Goal: Task Accomplishment & Management: Use online tool/utility

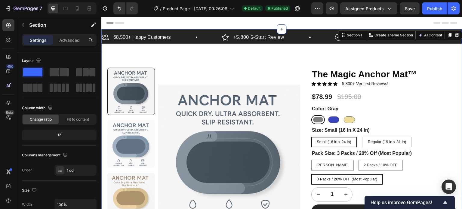
scroll to position [60, 0]
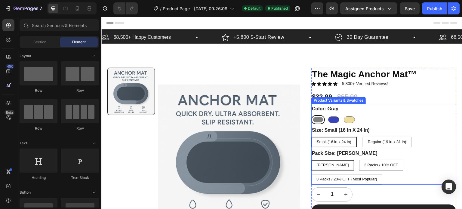
scroll to position [30, 0]
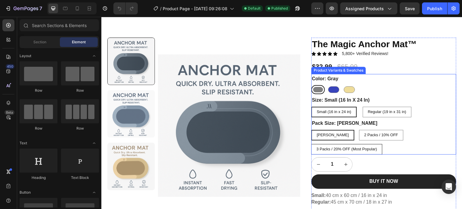
click at [377, 147] on span "3 Packs / 20% OFF (Most Popular)" at bounding box center [347, 149] width 61 height 5
click at [311, 144] on input "3 Packs / 20% OFF (Most Popular) 3 Packs / 20% OFF (Most Popular) 3 Packs / 20%…" at bounding box center [311, 144] width 0 height 0
radio input "true"
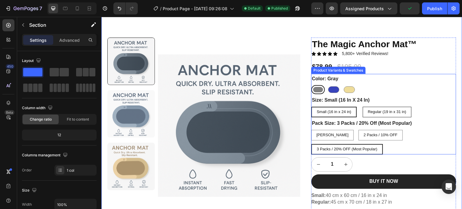
click at [386, 113] on span "Regular (19 in x 31 in)" at bounding box center [387, 112] width 39 height 5
click at [363, 107] on input "Regular (19 in x 31 in) Regular (19 in x 31 in) Regular (19 in x 31 in)" at bounding box center [363, 107] width 0 height 0
radio input "true"
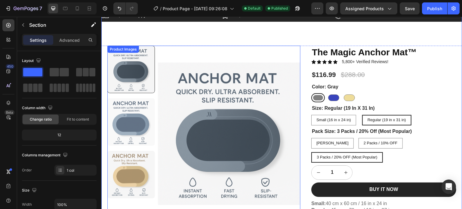
scroll to position [0, 0]
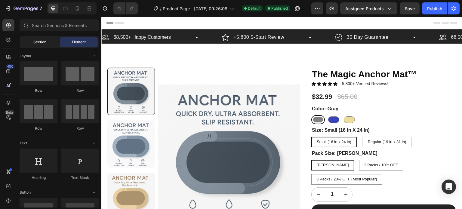
click at [40, 43] on span "Section" at bounding box center [39, 41] width 13 height 5
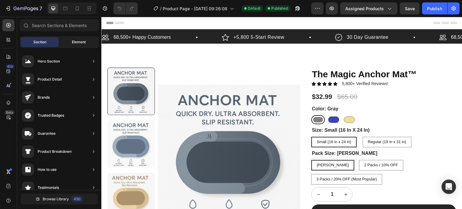
click at [70, 42] on div "Element" at bounding box center [79, 42] width 38 height 10
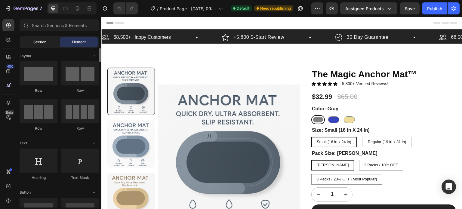
click at [40, 45] on div "Section" at bounding box center [40, 42] width 38 height 10
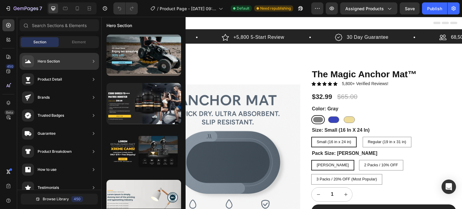
click at [63, 82] on div "Product Detail" at bounding box center [59, 79] width 79 height 17
click at [63, 63] on div "Hero Section" at bounding box center [59, 61] width 79 height 17
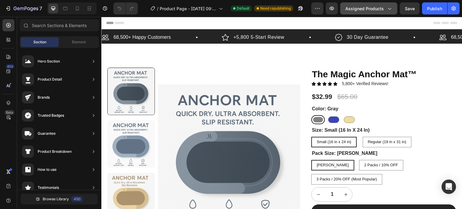
click at [374, 9] on span "Assigned Products" at bounding box center [364, 8] width 39 height 6
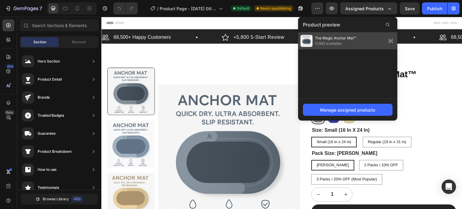
click at [348, 41] on span "The Magic Anchor Mat™" at bounding box center [335, 38] width 41 height 5
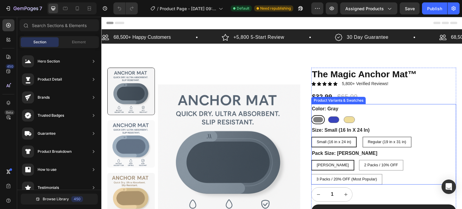
click at [374, 142] on span "Regular (19 in x 31 in)" at bounding box center [387, 142] width 39 height 5
click at [363, 137] on input "Regular (19 in x 31 in) Regular (19 in x 31 in) Regular (19 in x 31 in)" at bounding box center [363, 137] width 0 height 0
radio input "true"
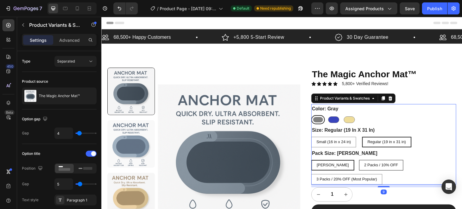
click at [365, 165] on span "2 Packs / 10% OFF" at bounding box center [381, 165] width 34 height 5
click at [359, 160] on input "2 Packs / 10% OFF 2 Packs / 10% OFF 2 Packs / 10% OFF" at bounding box center [359, 160] width 0 height 0
radio input "true"
click at [377, 177] on span "3 Packs / 20% OFF (Most Popular)" at bounding box center [347, 179] width 61 height 5
click at [311, 174] on input "3 Packs / 20% OFF (Most Popular) 3 Packs / 20% OFF (Most Popular) 3 Packs / 20%…" at bounding box center [311, 174] width 0 height 0
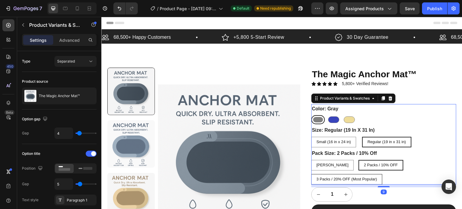
radio input "true"
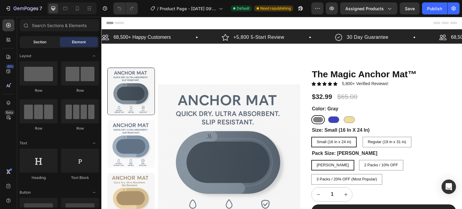
click at [39, 42] on span "Section" at bounding box center [39, 41] width 13 height 5
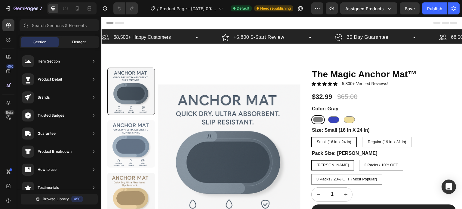
click at [86, 40] on div "Element" at bounding box center [79, 42] width 38 height 10
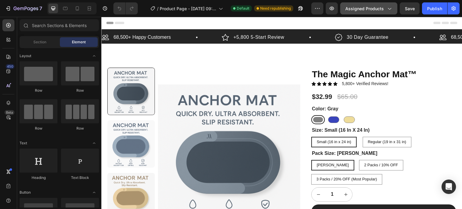
click at [392, 7] on icon "button" at bounding box center [389, 8] width 6 height 6
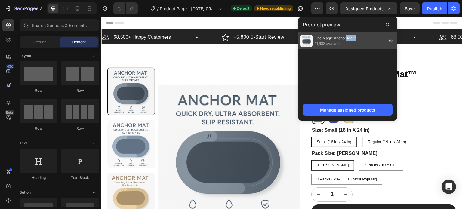
drag, startPoint x: 363, startPoint y: 38, endPoint x: 347, endPoint y: 37, distance: 16.3
click at [347, 37] on div "The Magic Anchor Mat™ 11,983 available" at bounding box center [347, 41] width 99 height 17
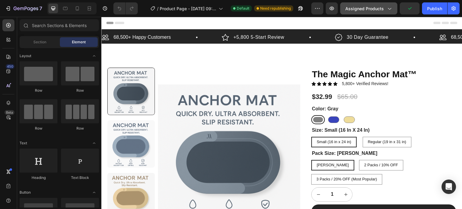
click at [383, 11] on span "Assigned Products" at bounding box center [364, 8] width 39 height 6
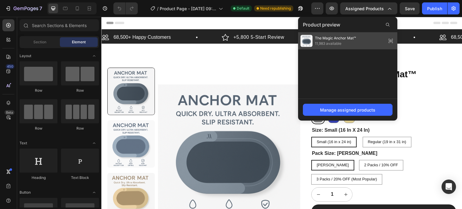
click at [358, 37] on div "The Magic Anchor Mat™ 11,983 available" at bounding box center [347, 41] width 99 height 17
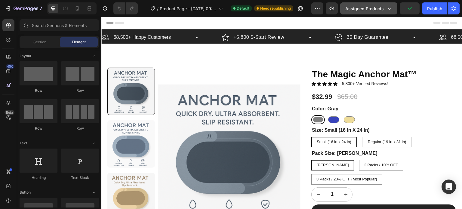
click at [375, 12] on button "Assigned Products" at bounding box center [368, 8] width 57 height 12
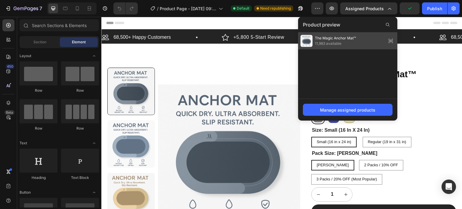
click at [362, 40] on div "The Magic Anchor Mat™ 11,983 available" at bounding box center [347, 41] width 99 height 17
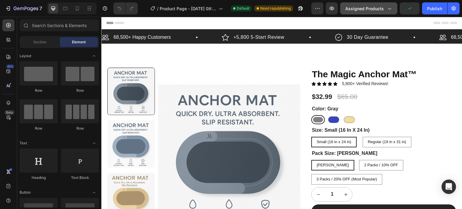
click at [370, 10] on span "Assigned Products" at bounding box center [364, 8] width 39 height 6
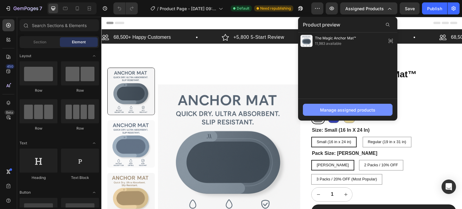
click at [358, 113] on div "Manage assigned products" at bounding box center [347, 110] width 55 height 6
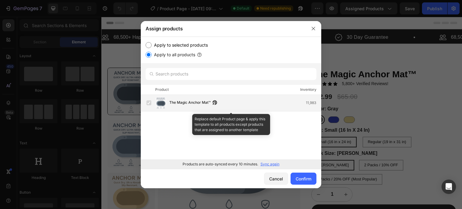
click at [148, 103] on label at bounding box center [149, 103] width 5 height 5
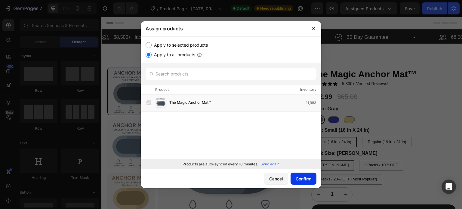
click at [305, 179] on div "Confirm" at bounding box center [304, 179] width 16 height 6
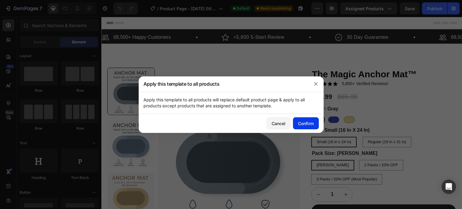
click at [302, 125] on div "Confirm" at bounding box center [306, 123] width 16 height 6
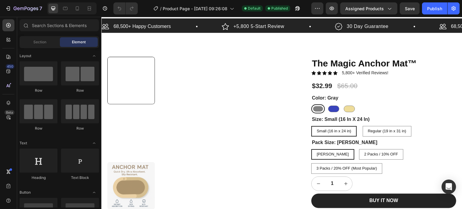
scroll to position [8, 0]
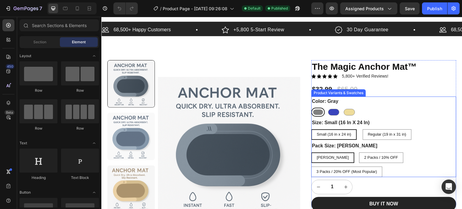
click at [379, 108] on div "[PERSON_NAME] Blue Blue Beige Beige" at bounding box center [383, 112] width 145 height 9
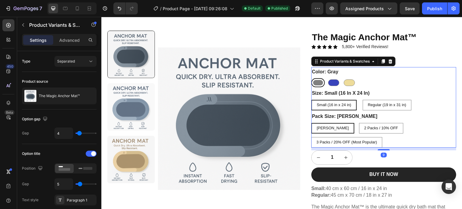
scroll to position [38, 0]
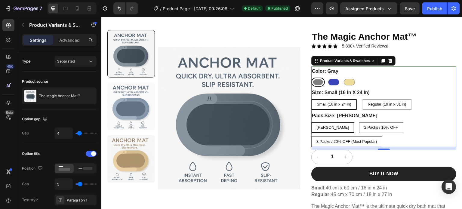
click at [377, 139] on span "3 Packs / 20% OFF (Most Popular)" at bounding box center [347, 141] width 61 height 5
click at [311, 136] on input "3 Packs / 20% OFF (Most Popular) 3 Packs / 20% OFF (Most Popular) 3 Packs / 20%…" at bounding box center [311, 136] width 0 height 0
radio input "true"
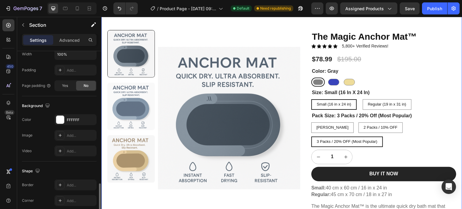
scroll to position [191, 0]
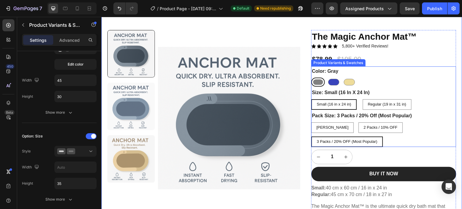
click at [414, 80] on div "[PERSON_NAME] Blue Blue Beige Beige" at bounding box center [383, 82] width 145 height 9
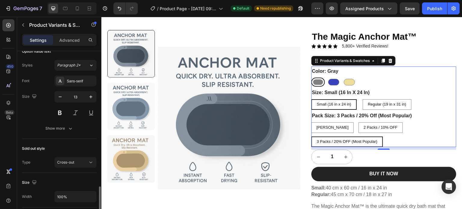
scroll to position [482, 0]
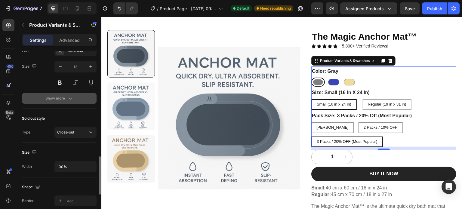
click at [66, 97] on div "Show more" at bounding box center [59, 98] width 28 height 6
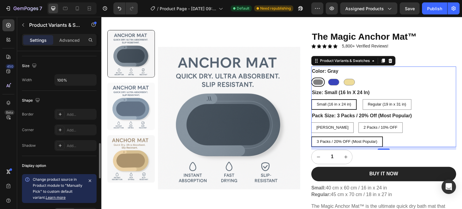
scroll to position [572, 0]
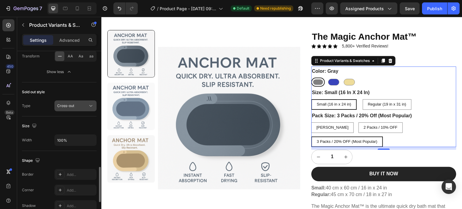
click at [81, 103] on div "Cross-out" at bounding box center [72, 105] width 31 height 5
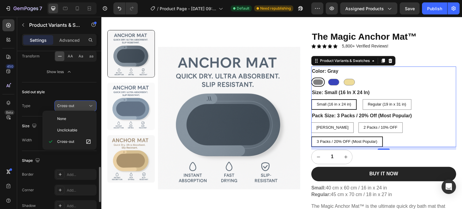
click at [81, 103] on div "Cross-out" at bounding box center [72, 105] width 31 height 5
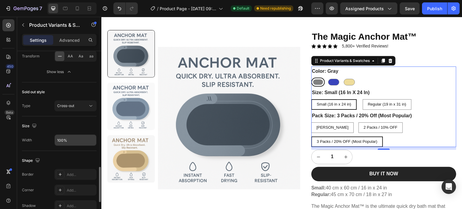
scroll to position [689, 0]
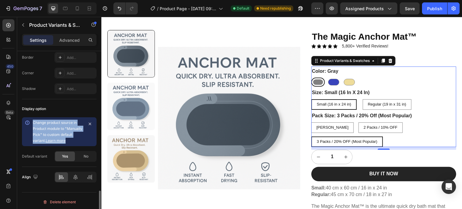
drag, startPoint x: 33, startPoint y: 120, endPoint x: 68, endPoint y: 136, distance: 39.0
click at [68, 136] on div "Change product source in Product module to "Manually Pick" to custom default va…" at bounding box center [59, 131] width 75 height 29
copy div "Change product source in Product module to "Manually Pick" to custom default va…"
click at [59, 138] on link "Learn more" at bounding box center [56, 140] width 20 height 5
click at [65, 155] on span "Yes" at bounding box center [65, 156] width 6 height 5
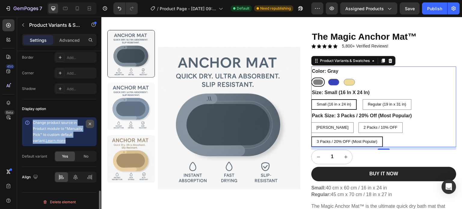
click at [89, 122] on icon "button" at bounding box center [90, 124] width 5 height 5
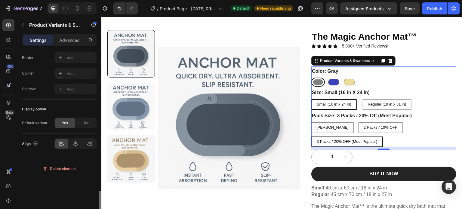
click at [67, 121] on span "Yes" at bounding box center [65, 122] width 6 height 5
click at [35, 108] on div "Display option" at bounding box center [34, 109] width 24 height 5
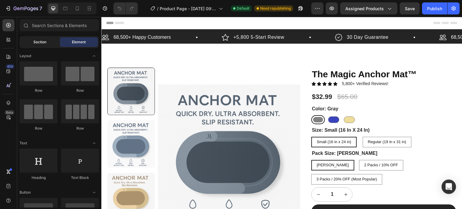
click at [43, 42] on span "Section" at bounding box center [39, 41] width 13 height 5
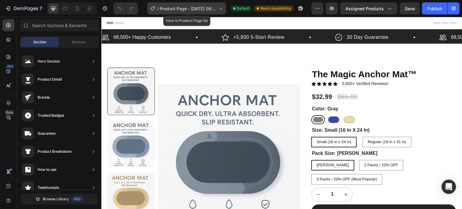
click at [170, 8] on span "Product Page - [DATE] 09:26:08" at bounding box center [188, 8] width 57 height 6
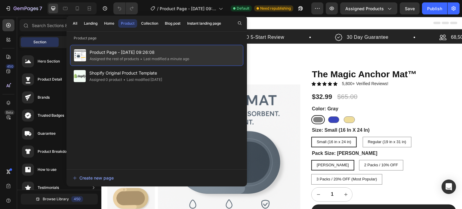
click at [105, 57] on div "Assigned the rest of products" at bounding box center [114, 59] width 49 height 6
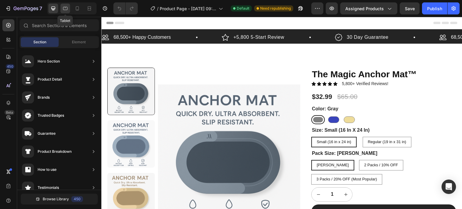
click at [64, 7] on icon at bounding box center [65, 8] width 5 height 3
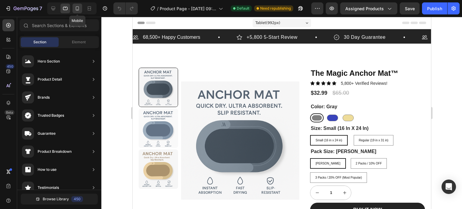
click at [78, 9] on icon at bounding box center [77, 8] width 6 height 6
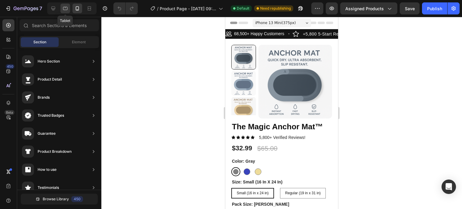
click at [66, 11] on icon at bounding box center [65, 8] width 6 height 6
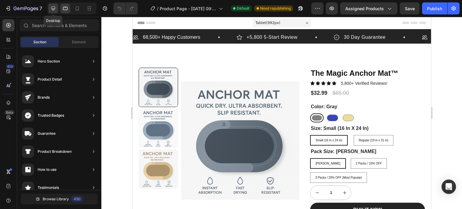
click at [53, 8] on icon at bounding box center [53, 9] width 4 height 4
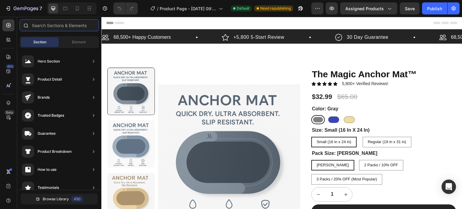
click at [45, 26] on input "text" at bounding box center [59, 25] width 79 height 12
click at [6, 26] on icon at bounding box center [8, 25] width 6 height 6
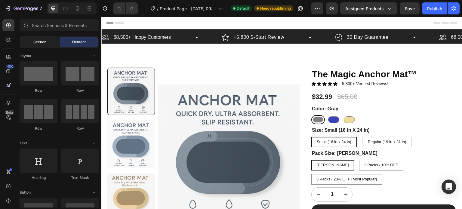
click at [40, 42] on span "Section" at bounding box center [39, 41] width 13 height 5
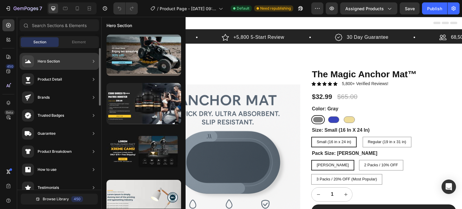
click at [57, 79] on div "Product Detail" at bounding box center [50, 79] width 24 height 6
click at [85, 79] on div "Product Detail" at bounding box center [59, 79] width 79 height 17
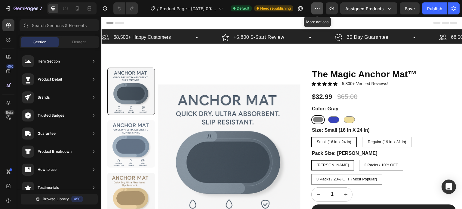
click at [317, 9] on icon "button" at bounding box center [317, 8] width 6 height 6
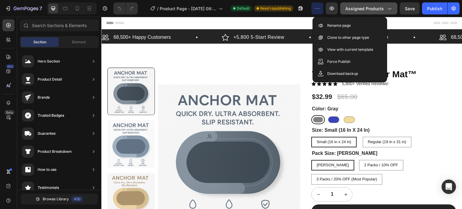
click at [383, 11] on span "Assigned Products" at bounding box center [364, 8] width 39 height 6
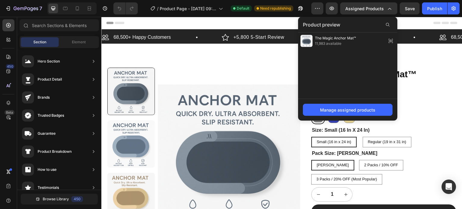
click at [276, 25] on div "Header" at bounding box center [281, 23] width 351 height 12
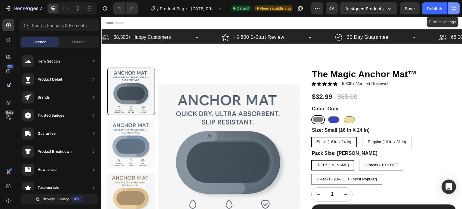
click at [455, 4] on button "button" at bounding box center [454, 8] width 12 height 12
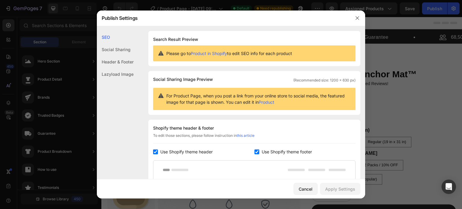
drag, startPoint x: 301, startPoint y: 52, endPoint x: 165, endPoint y: 56, distance: 135.5
click at [165, 56] on div "Please go to Product in Shopify to edit SEO info for each product" at bounding box center [254, 53] width 203 height 16
copy span "Please go to Product in Shopify to edit SEO info for each product"
click at [211, 60] on div "Please go to Product in Shopify to edit SEO info for each product" at bounding box center [254, 53] width 203 height 16
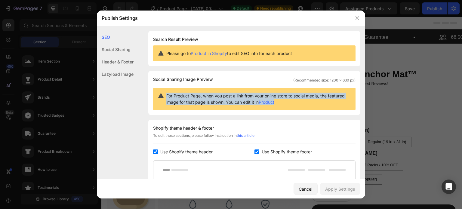
drag, startPoint x: 166, startPoint y: 97, endPoint x: 298, endPoint y: 102, distance: 132.5
click at [298, 102] on div "For Product Page, when you post a link from your online store to social media, …" at bounding box center [254, 99] width 203 height 22
copy span "For Product Page, when you post a link from your online store to social media, …"
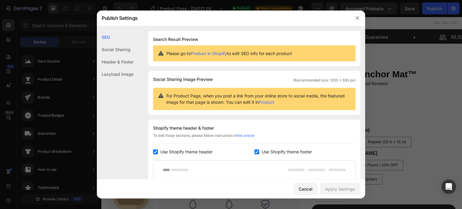
click at [237, 79] on div "Social Sharing Image Preview (Recommended size: 1200 x 630 px)" at bounding box center [254, 79] width 203 height 7
click at [114, 50] on div "Social Sharing" at bounding box center [115, 49] width 37 height 12
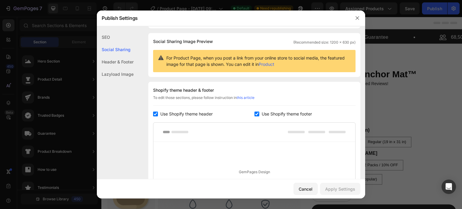
scroll to position [39, 0]
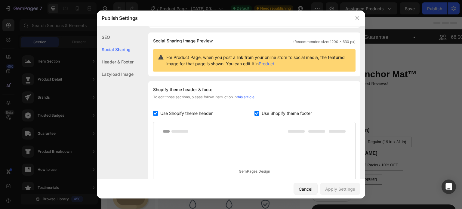
click at [105, 35] on div "SEO" at bounding box center [115, 37] width 37 height 12
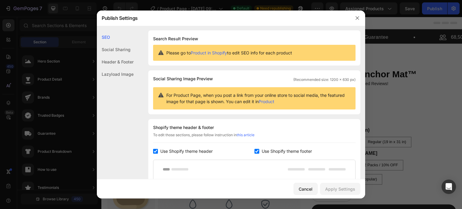
scroll to position [0, 0]
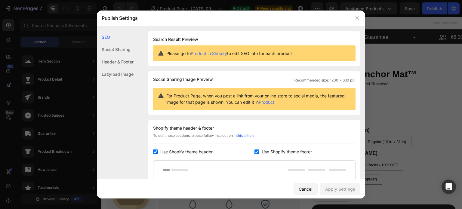
click at [119, 63] on div "Header & Footer" at bounding box center [115, 62] width 37 height 12
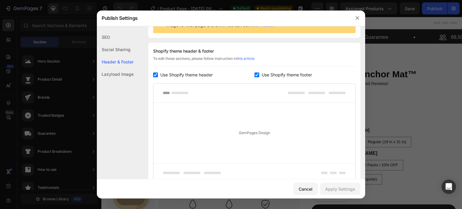
scroll to position [88, 0]
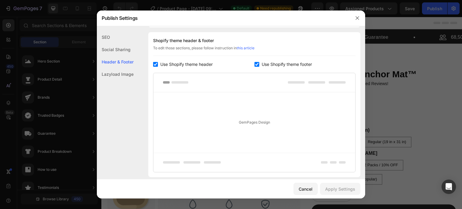
click at [119, 75] on div "Lazyload Image" at bounding box center [115, 74] width 37 height 12
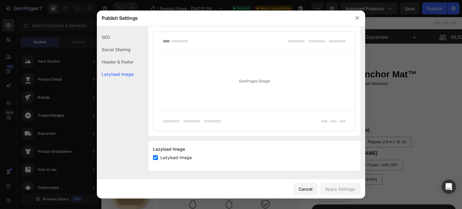
scroll to position [130, 0]
click at [119, 62] on div "Header & Footer" at bounding box center [115, 62] width 37 height 12
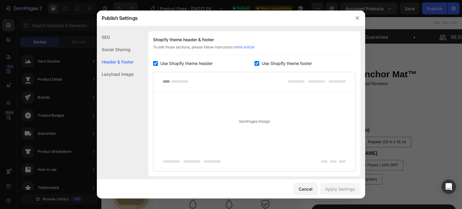
scroll to position [88, 0]
click at [359, 17] on icon "button" at bounding box center [357, 18] width 5 height 5
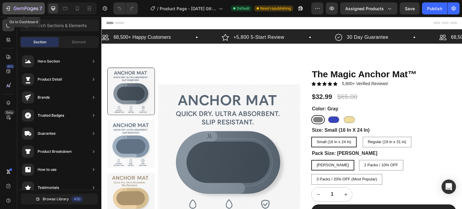
click at [14, 8] on icon "button" at bounding box center [26, 8] width 25 height 5
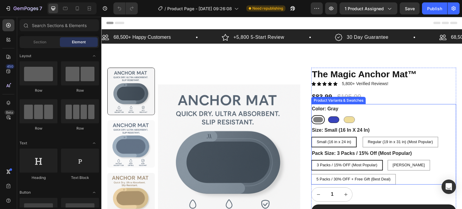
click at [331, 118] on div at bounding box center [333, 119] width 11 height 7
click at [327, 115] on input "Blue Blue" at bounding box center [327, 115] width 0 height 0
radio input "true"
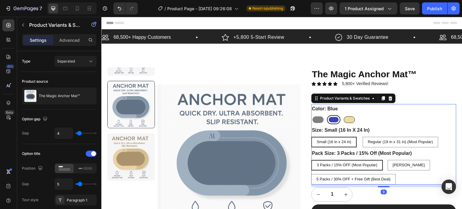
click at [345, 119] on div at bounding box center [349, 119] width 11 height 7
click at [343, 115] on input "Beige Beige" at bounding box center [342, 115] width 0 height 0
radio input "true"
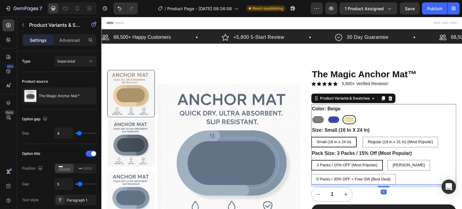
click at [314, 120] on div at bounding box center [318, 119] width 11 height 7
click at [311, 115] on input "Gray Gray" at bounding box center [311, 115] width 0 height 0
radio input "true"
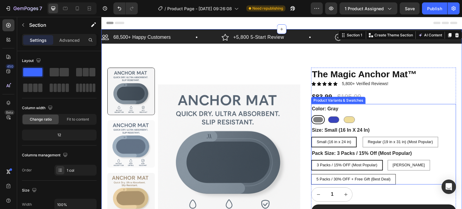
click at [382, 177] on span "5 Packs / 30% OFF + Free Gift (Best Deal)" at bounding box center [354, 179] width 74 height 5
click at [311, 174] on input "5 Packs / 30% OFF + Free Gift (Best Deal) 5 Packs / 30% OFF + Free Gift (Best D…" at bounding box center [311, 174] width 0 height 0
radio input "true"
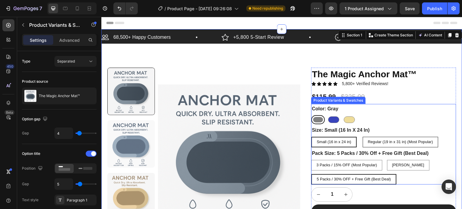
click at [378, 142] on span "Regular (19 in x 31 in) (Most Popular)" at bounding box center [400, 142] width 65 height 5
click at [363, 137] on input "Regular (19 in x 31 in) (Most Popular) Regular (19 in x 31 in) (Most Popular) R…" at bounding box center [363, 137] width 0 height 0
radio input "true"
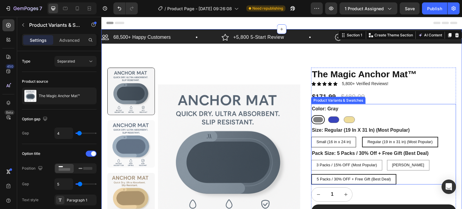
click at [332, 140] on span "Small (16 in x 24 in)" at bounding box center [334, 142] width 35 height 5
click at [311, 137] on input "Small (16 in x 24 in) Small (16 in x 24 in) Small (16 in x 24 in)" at bounding box center [311, 137] width 0 height 0
radio input "true"
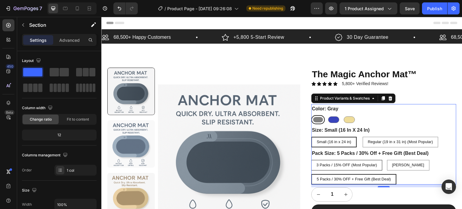
click at [321, 165] on span "3 Packs / 15% OFF (Most Popular)" at bounding box center [347, 165] width 61 height 5
click at [311, 160] on input "3 Packs / 15% OFF (Most Popular) 3 Packs / 15% OFF (Most Popular) 3 Packs / 15%…" at bounding box center [311, 160] width 0 height 0
radio input "true"
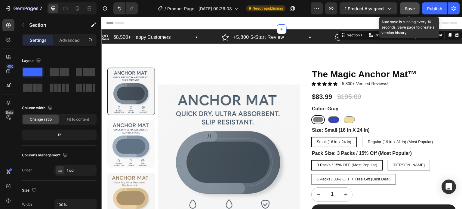
click at [409, 7] on span "Save" at bounding box center [410, 8] width 10 height 5
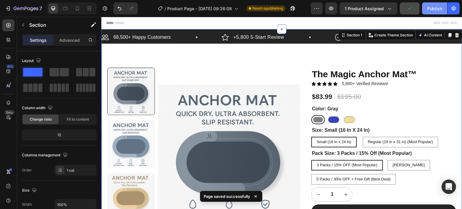
click at [430, 9] on div "Publish" at bounding box center [434, 8] width 15 height 6
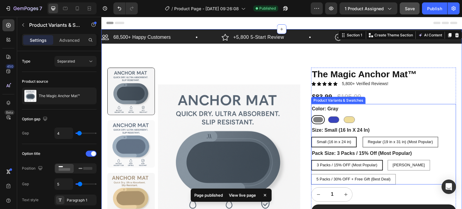
click at [430, 147] on Popular\) "Regular (19 in x 31 in) (Most Popular)" at bounding box center [401, 142] width 76 height 11
click at [363, 137] on input "Regular (19 in x 31 in) (Most Popular) Regular (19 in x 31 in) (Most Popular) R…" at bounding box center [363, 137] width 0 height 0
radio input "true"
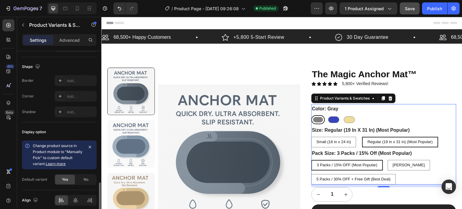
scroll to position [625, 0]
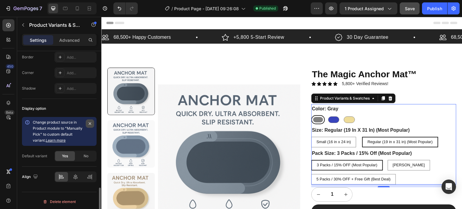
click at [89, 121] on icon "button" at bounding box center [90, 123] width 5 height 5
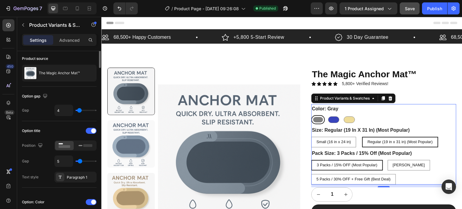
scroll to position [0, 0]
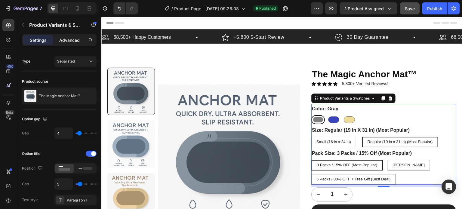
click at [70, 41] on p "Advanced" at bounding box center [69, 40] width 20 height 6
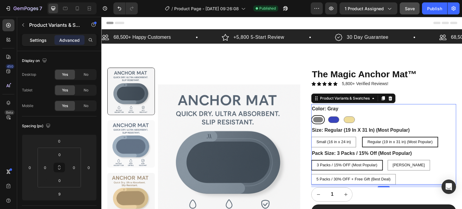
click at [38, 41] on p "Settings" at bounding box center [38, 40] width 17 height 6
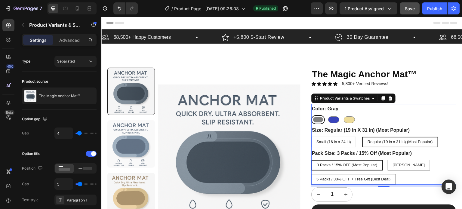
click at [32, 61] on div "Type Separated" at bounding box center [59, 61] width 75 height 11
click at [75, 60] on div "Separated" at bounding box center [72, 61] width 31 height 5
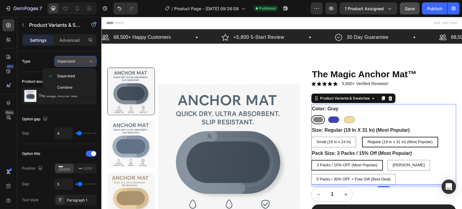
click at [75, 60] on div "Separated" at bounding box center [72, 61] width 31 height 5
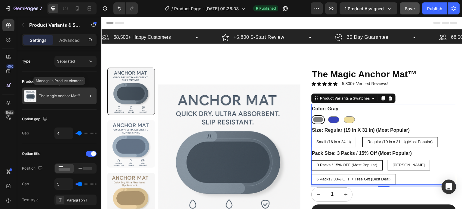
click at [73, 100] on div "The Magic Anchor Mat™" at bounding box center [59, 96] width 75 height 17
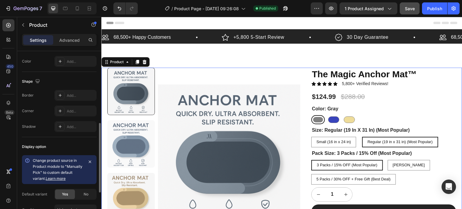
scroll to position [265, 0]
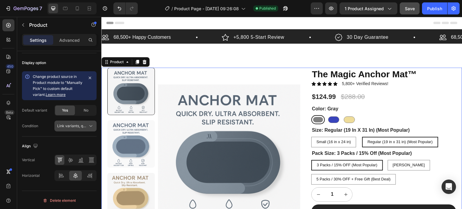
click at [88, 125] on icon at bounding box center [91, 126] width 6 height 6
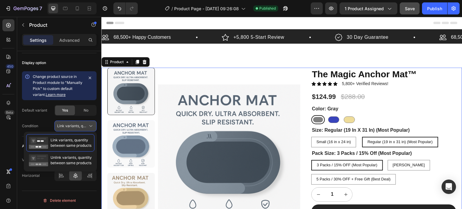
click at [88, 125] on icon at bounding box center [91, 126] width 6 height 6
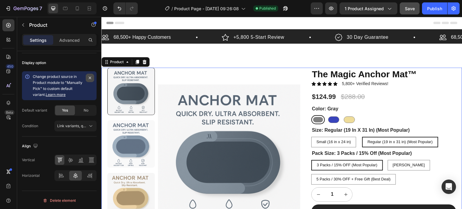
click at [88, 76] on icon "button" at bounding box center [90, 78] width 5 height 5
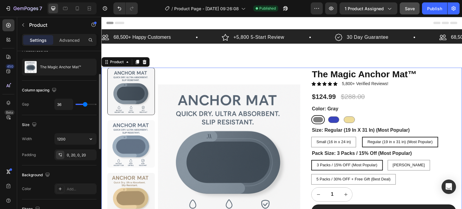
scroll to position [0, 0]
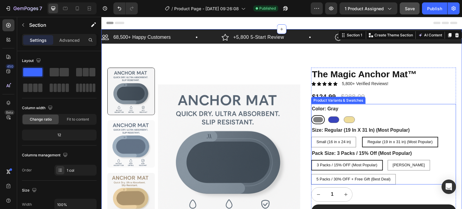
click at [382, 142] on span "Regular (19 in x 31 in) (Most Popular)" at bounding box center [400, 142] width 65 height 5
click at [362, 137] on input "Regular (19 in x 31 in) (Most Popular) Regular (19 in x 31 in) (Most Popular) R…" at bounding box center [362, 137] width 0 height 0
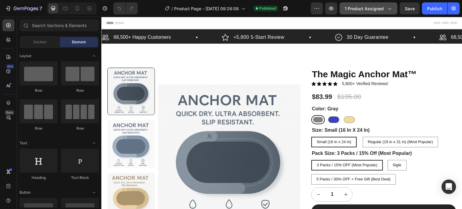
click at [385, 11] on div "1 product assigned" at bounding box center [369, 8] width 48 height 6
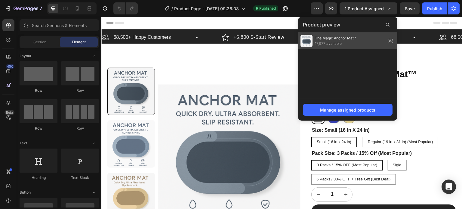
click at [355, 41] on span "The Magic Anchor Mat™" at bounding box center [335, 38] width 41 height 5
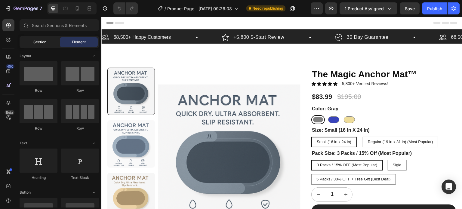
click at [41, 42] on span "Section" at bounding box center [39, 41] width 13 height 5
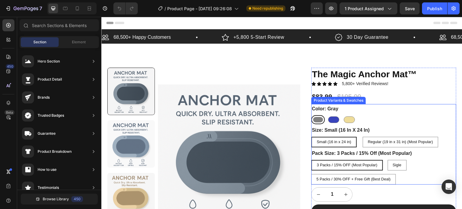
click at [380, 119] on div "Gray Gray Blue Blue Beige Beige" at bounding box center [383, 119] width 145 height 9
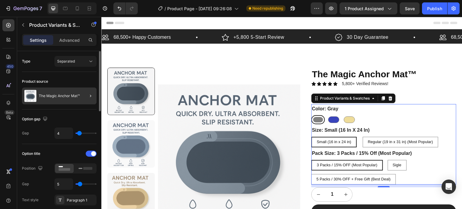
click at [82, 96] on div at bounding box center [88, 96] width 17 height 17
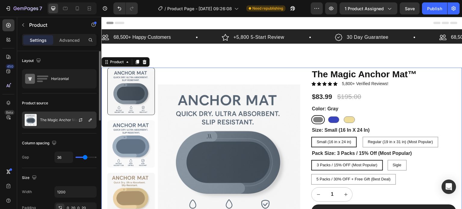
click at [71, 115] on div at bounding box center [83, 120] width 26 height 16
click at [79, 120] on icon "button" at bounding box center [80, 121] width 3 height 2
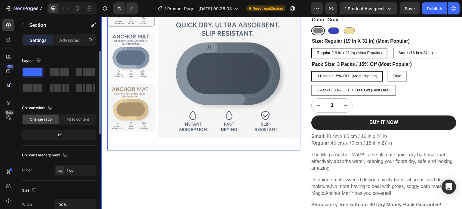
scroll to position [90, 0]
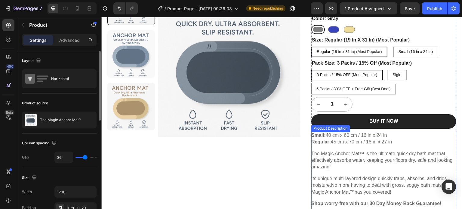
click at [327, 154] on p "The Magic Anchor Mat™ is the ultimate quick dry bath mat that effectively absor…" at bounding box center [383, 160] width 145 height 20
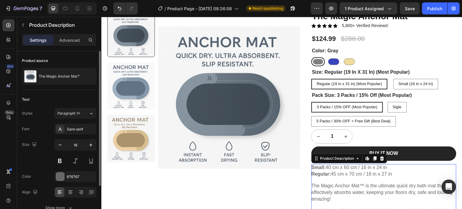
scroll to position [60, 0]
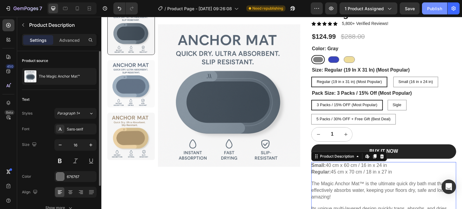
click at [432, 6] on div "Publish" at bounding box center [434, 8] width 15 height 6
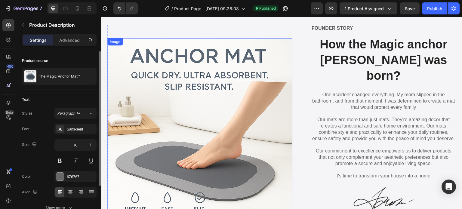
scroll to position [1264, 0]
click at [242, 142] on img at bounding box center [199, 130] width 185 height 185
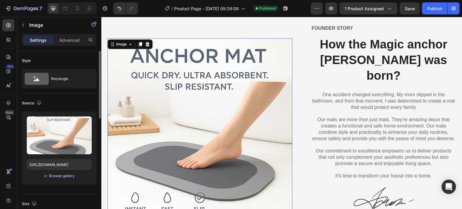
click at [59, 177] on div "Browse gallery" at bounding box center [62, 175] width 26 height 5
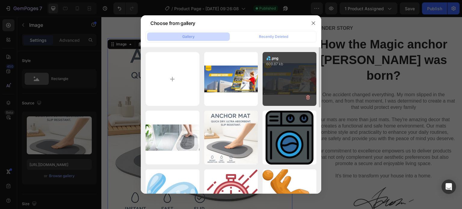
click at [283, 80] on div "💦.png 609.87 kb" at bounding box center [290, 79] width 54 height 54
type input "https://cdn.shopify.com/s/files/1/0928/0408/8175/files/gempages_581590334857806…"
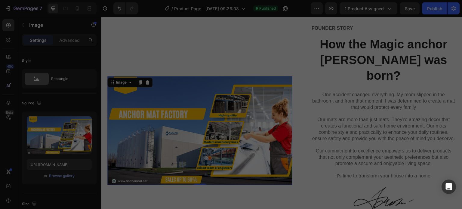
scroll to position [1301, 0]
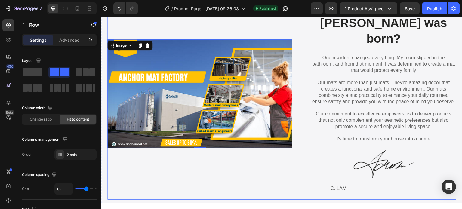
click at [277, 166] on div "Image 0" at bounding box center [199, 94] width 185 height 212
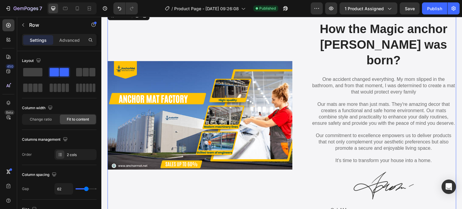
scroll to position [1241, 0]
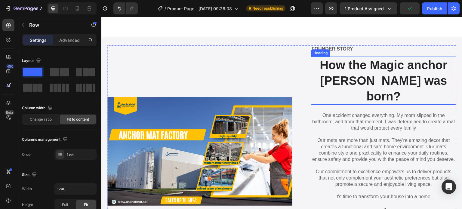
scroll to position [1301, 0]
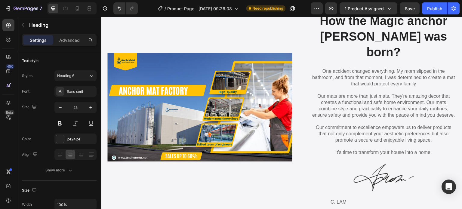
scroll to position [1271, 0]
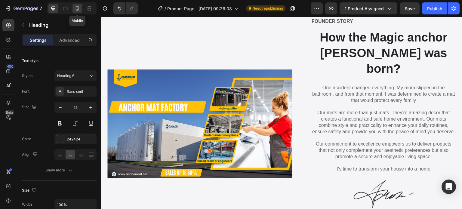
click at [77, 8] on icon at bounding box center [77, 8] width 6 height 6
type input "16"
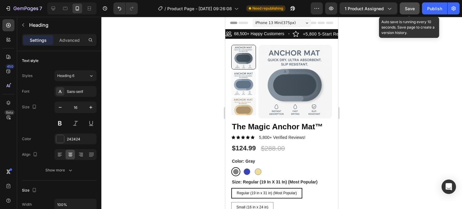
click at [407, 8] on span "Save" at bounding box center [410, 8] width 10 height 5
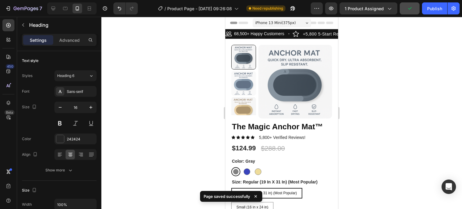
click at [299, 23] on div "iPhone 13 Mini ( 375 px)" at bounding box center [282, 22] width 58 height 9
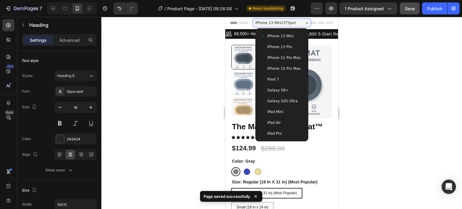
click at [274, 67] on span "iPhone 15 Pro Max" at bounding box center [284, 69] width 33 height 6
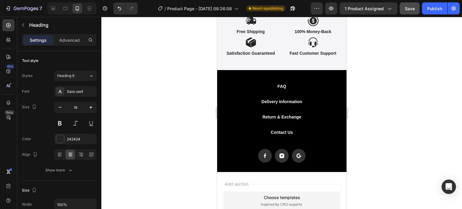
scroll to position [1703, 0]
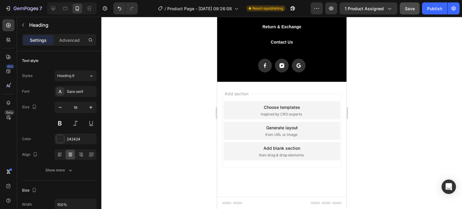
click at [296, 108] on div "Choose templates" at bounding box center [282, 107] width 36 height 6
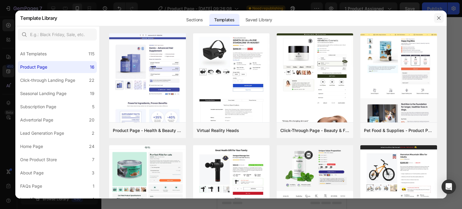
click at [441, 16] on icon "button" at bounding box center [439, 18] width 5 height 5
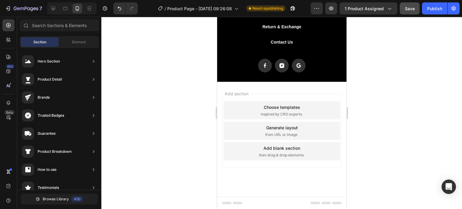
click at [281, 94] on div "Add section Choose templates inspired by CRO experts Generate layout from URL o…" at bounding box center [282, 131] width 120 height 74
click at [52, 8] on icon at bounding box center [53, 9] width 4 height 4
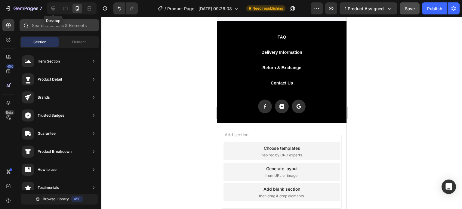
scroll to position [1599, 0]
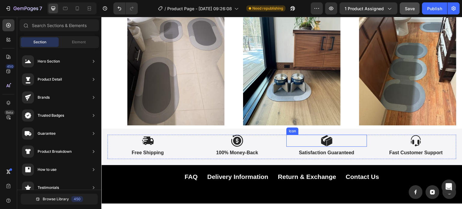
scroll to position [1658, 0]
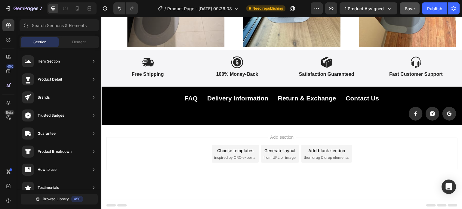
click at [299, 140] on div "Add section Choose templates inspired by CRO experts Generate layout from URL o…" at bounding box center [281, 153] width 351 height 33
click at [222, 149] on div "Choose templates" at bounding box center [235, 150] width 36 height 6
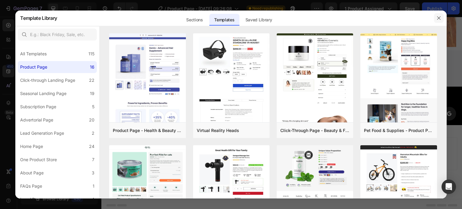
click at [439, 16] on icon "button" at bounding box center [439, 18] width 5 height 5
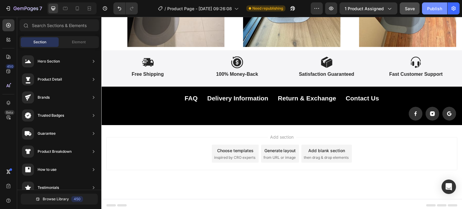
click at [433, 8] on div "Publish" at bounding box center [434, 8] width 15 height 6
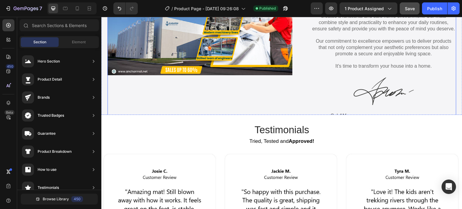
scroll to position [1296, 0]
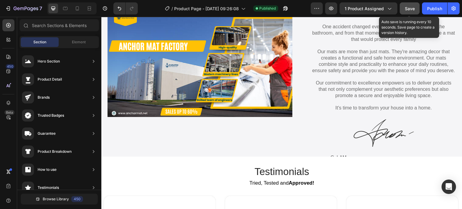
click at [409, 8] on span "Save" at bounding box center [410, 8] width 10 height 5
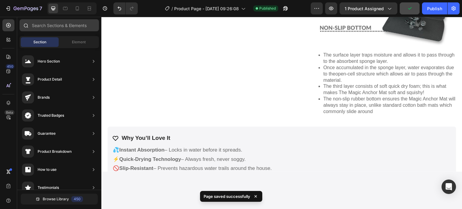
scroll to position [1026, 0]
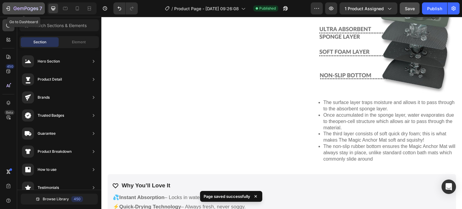
click at [28, 7] on icon "button" at bounding box center [26, 8] width 25 height 5
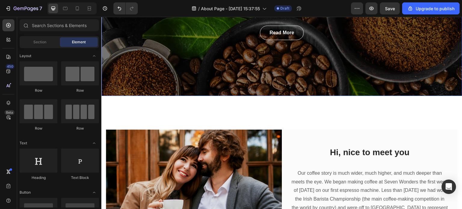
scroll to position [241, 0]
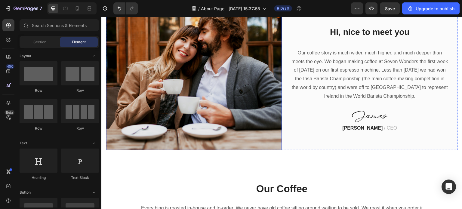
click at [169, 90] on img at bounding box center [194, 79] width 176 height 141
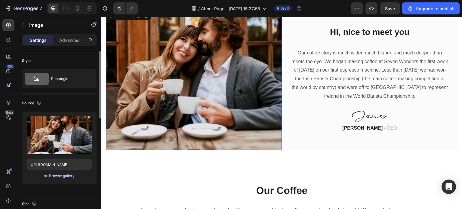
click at [65, 176] on div "Browse gallery" at bounding box center [62, 175] width 26 height 5
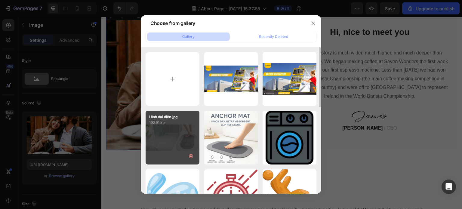
click at [177, 138] on div "Hình đại diện.jpg 192.91 kb" at bounding box center [173, 138] width 54 height 54
type input "[URL][DOMAIN_NAME]"
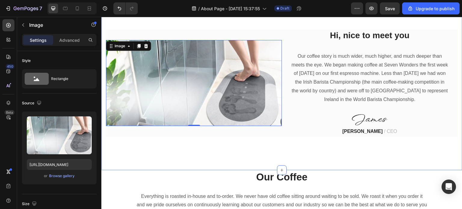
scroll to position [191, 0]
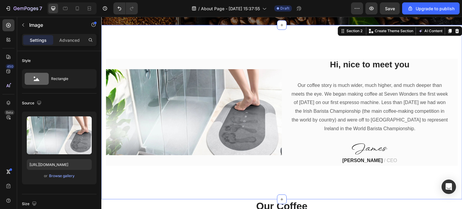
click at [256, 42] on div "Image Hi, nice to meet you Heading Our coffee story is much wider, much higher,…" at bounding box center [281, 112] width 361 height 174
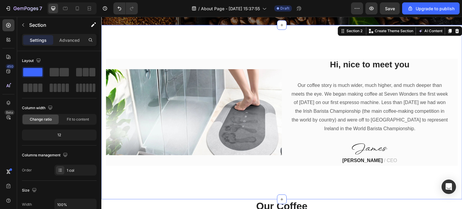
click at [240, 44] on div "Image Hi, nice to meet you Heading Our coffee story is much wider, much higher,…" at bounding box center [281, 112] width 361 height 174
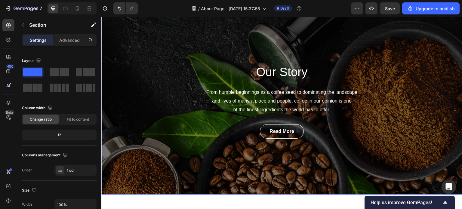
scroll to position [30, 0]
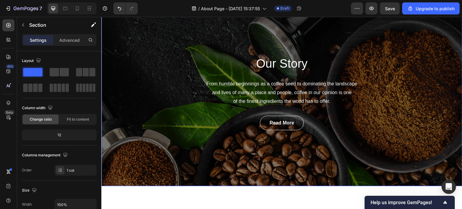
click at [148, 51] on div "Our Story Heading From humble beginnings as a coffee seed to dominating the lan…" at bounding box center [281, 92] width 361 height 187
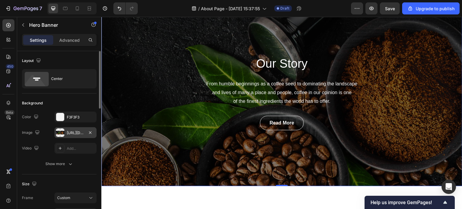
click at [80, 134] on div "[URL][DOMAIN_NAME]" at bounding box center [75, 132] width 17 height 5
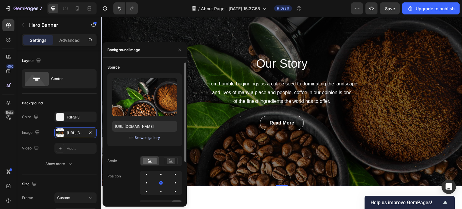
click at [152, 138] on div "Browse gallery" at bounding box center [148, 137] width 26 height 5
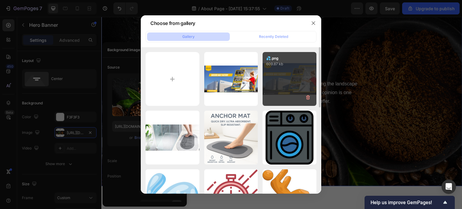
click at [276, 85] on div "💦.png 609.87 kb" at bounding box center [290, 79] width 54 height 54
type input "[URL][DOMAIN_NAME]"
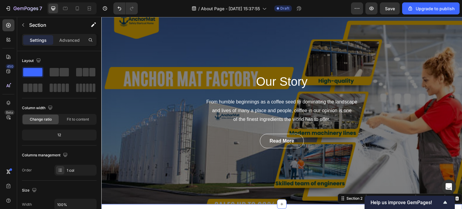
scroll to position [0, 0]
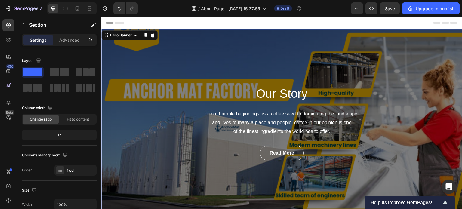
click at [170, 149] on div "Our Story Heading From humble beginnings as a coffee seed to dominating the lan…" at bounding box center [281, 122] width 361 height 187
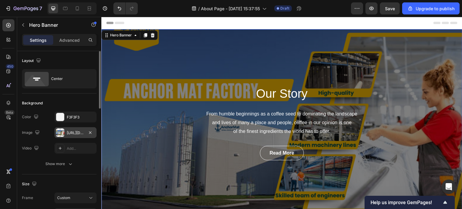
click at [71, 132] on div "[URL][DOMAIN_NAME]" at bounding box center [75, 132] width 17 height 5
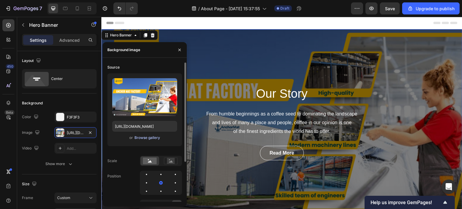
click at [137, 138] on div "Browse gallery" at bounding box center [148, 137] width 26 height 5
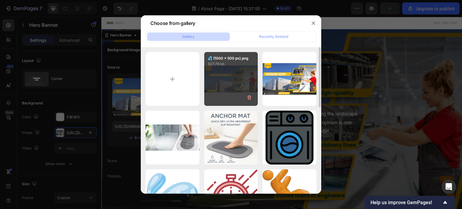
click at [239, 91] on div "💦 (1000 x 500 px).png 507.79 kb" at bounding box center [231, 79] width 54 height 54
type input "[URL][DOMAIN_NAME]"
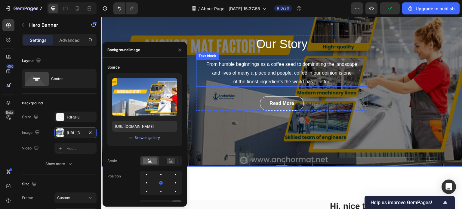
scroll to position [60, 0]
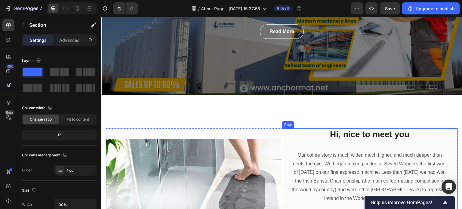
scroll to position [120, 0]
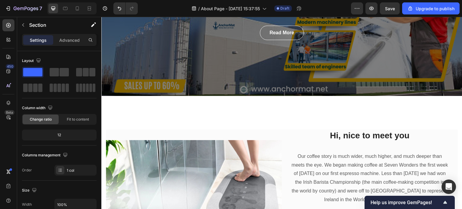
click at [246, 119] on div "Image Hi, nice to meet you Heading Our coffee story is much wider, much higher,…" at bounding box center [281, 183] width 361 height 174
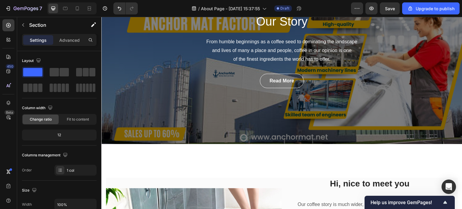
scroll to position [0, 0]
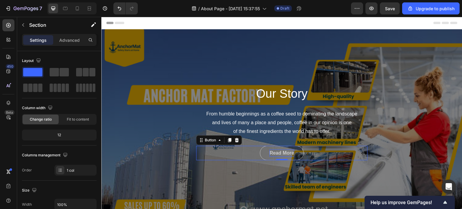
click at [270, 153] on div "Read More" at bounding box center [282, 153] width 25 height 7
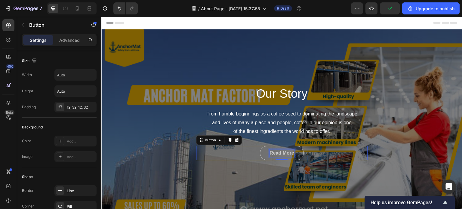
click at [279, 153] on div "Read More" at bounding box center [282, 153] width 25 height 7
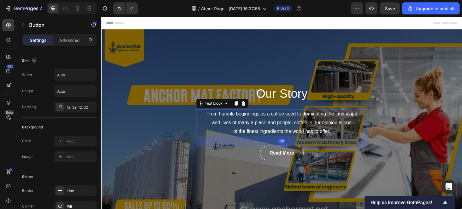
click at [261, 120] on p "From humble beginnings as a coffee seed to dominating the landscape and lives o…" at bounding box center [282, 123] width 170 height 26
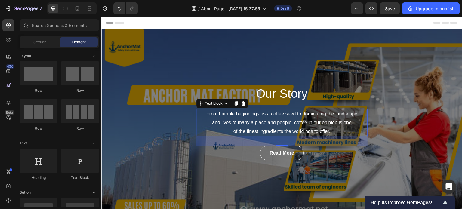
click at [291, 24] on div "Header" at bounding box center [281, 23] width 351 height 12
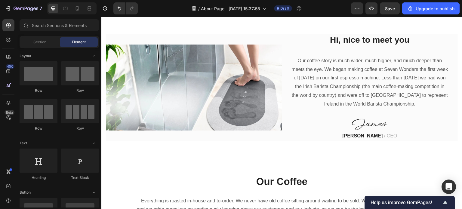
scroll to position [211, 0]
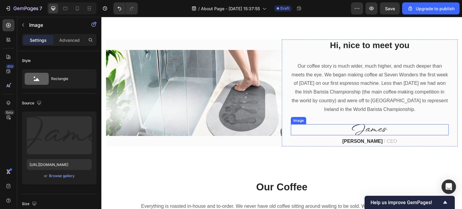
click at [366, 128] on img at bounding box center [370, 129] width 36 height 11
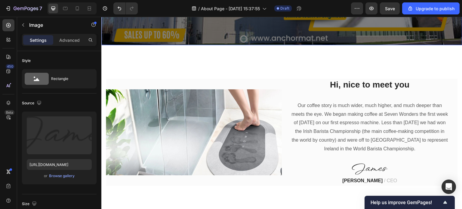
scroll to position [181, 0]
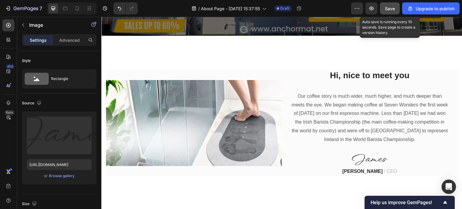
click at [389, 9] on span "Save" at bounding box center [390, 8] width 10 height 5
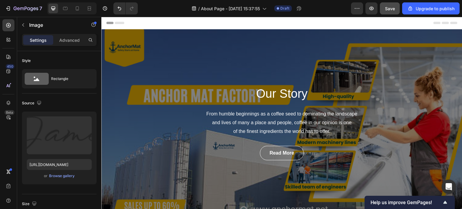
scroll to position [30, 0]
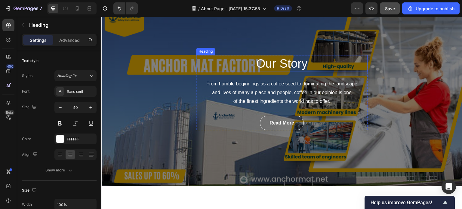
click at [272, 62] on p "Our Story" at bounding box center [282, 64] width 170 height 16
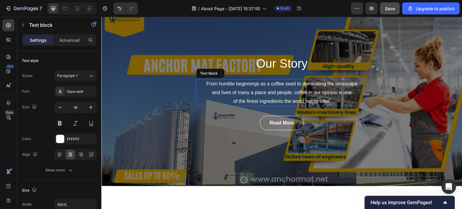
click at [221, 85] on p "From humble beginnings as a coffee seed to dominating the landscape and lives o…" at bounding box center [282, 93] width 170 height 26
click at [208, 85] on p "From humble beginnings as a coffee seed to dominating the landscape and lives o…" at bounding box center [282, 93] width 170 height 26
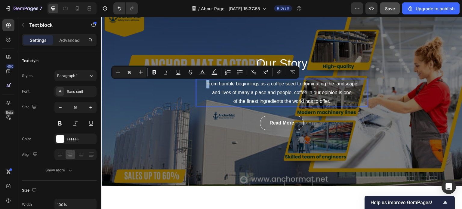
click at [205, 84] on p "From humble beginnings as a coffee seed to dominating the landscape and lives o…" at bounding box center [282, 93] width 170 height 26
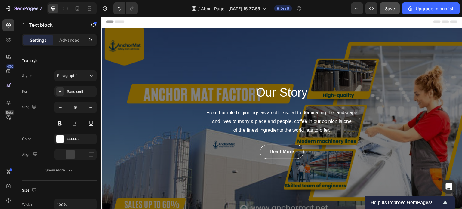
scroll to position [0, 0]
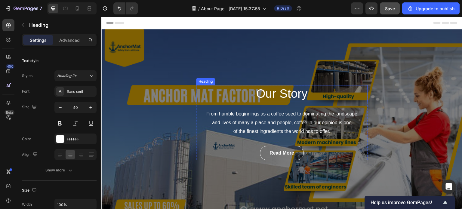
click at [277, 95] on p "Our Story" at bounding box center [282, 94] width 170 height 16
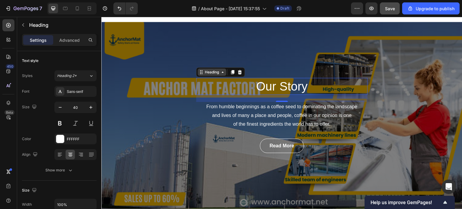
scroll to position [30, 0]
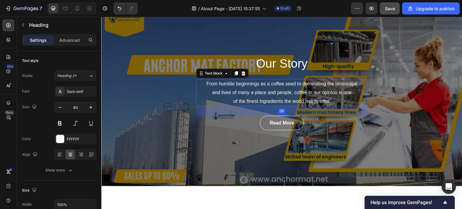
click at [209, 85] on p "From humble beginnings as a coffee seed to dominating the landscape and lives o…" at bounding box center [282, 93] width 170 height 26
click at [328, 103] on p "From humble beginnings as a coffee seed to dominating the landscape and lives o…" at bounding box center [282, 93] width 170 height 26
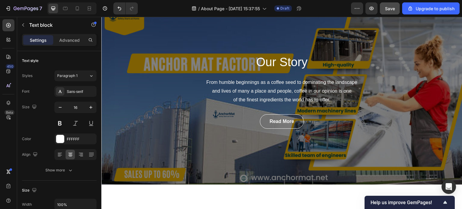
scroll to position [0, 0]
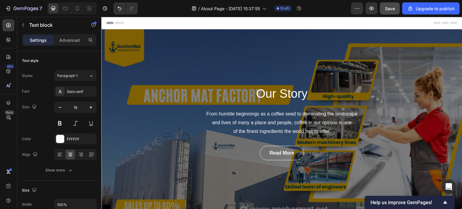
click at [251, 119] on p "From humble beginnings as a coffee seed to dominating the landscape and lives o…" at bounding box center [282, 123] width 170 height 26
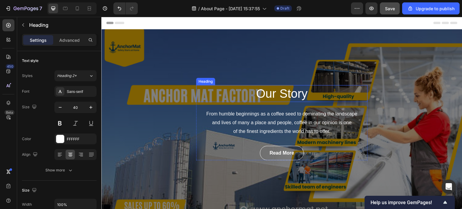
click at [271, 94] on p "Our Story" at bounding box center [282, 94] width 170 height 16
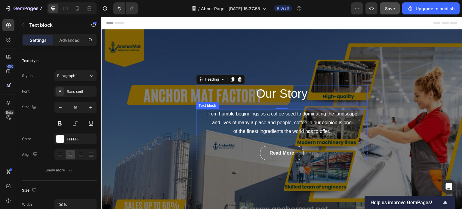
click at [335, 132] on p "From humble beginnings as a coffee seed to dominating the landscape and lives o…" at bounding box center [282, 123] width 170 height 26
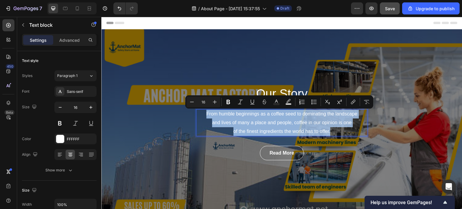
drag, startPoint x: 330, startPoint y: 132, endPoint x: 204, endPoint y: 113, distance: 126.6
click at [204, 113] on p "From humble beginnings as a coffee seed to dominating the landscape and lives o…" at bounding box center [282, 123] width 170 height 26
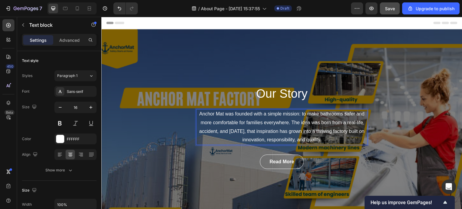
click at [330, 140] on p "Anchor Mat was founded with a simple mission: to make bathrooms safer and more …" at bounding box center [282, 127] width 170 height 35
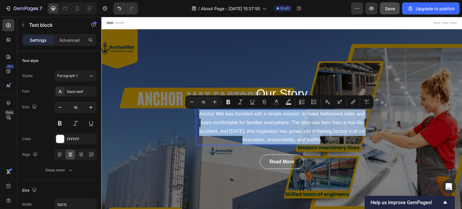
drag, startPoint x: 326, startPoint y: 140, endPoint x: 197, endPoint y: 114, distance: 131.9
click at [197, 114] on p "Anchor Mat was founded with a simple mission: to make bathrooms safer and more …" at bounding box center [282, 127] width 170 height 35
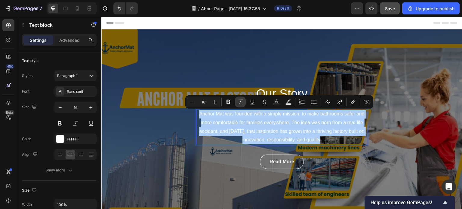
click at [238, 104] on icon "Editor contextual toolbar" at bounding box center [240, 102] width 6 height 6
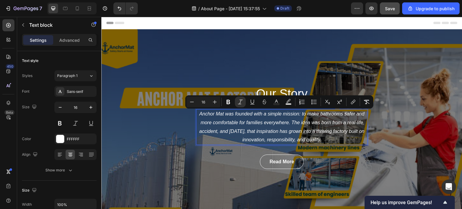
click at [195, 25] on div "Header" at bounding box center [281, 23] width 351 height 12
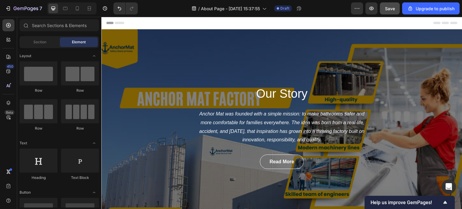
click at [279, 22] on div "Header" at bounding box center [281, 23] width 351 height 12
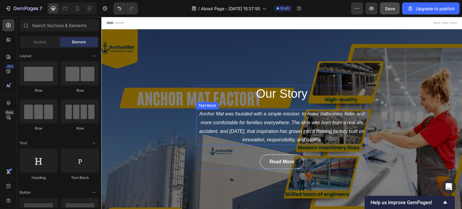
scroll to position [30, 0]
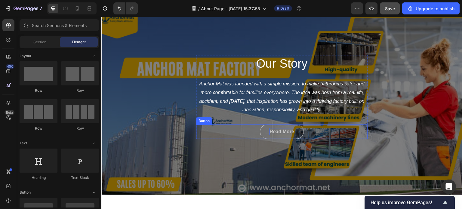
click at [283, 133] on div "Read More" at bounding box center [282, 131] width 25 height 7
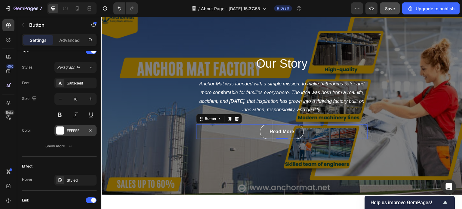
scroll to position [286, 0]
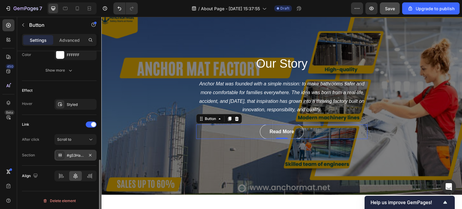
click at [79, 153] on div "#gS3Ha9fh83" at bounding box center [75, 155] width 17 height 5
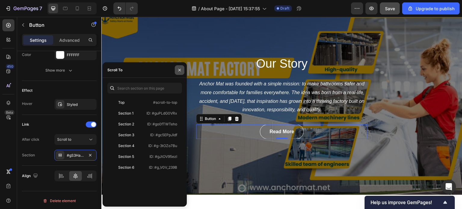
click at [177, 73] on button "button" at bounding box center [180, 70] width 10 height 10
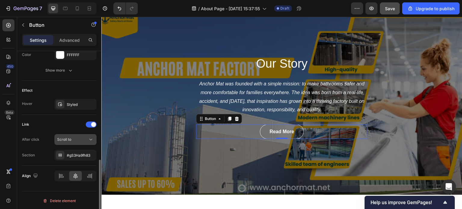
click at [84, 138] on div "Scroll to" at bounding box center [72, 139] width 31 height 5
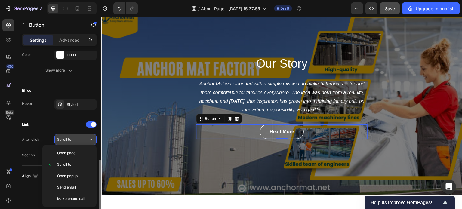
click at [85, 138] on div "Scroll to" at bounding box center [72, 139] width 31 height 5
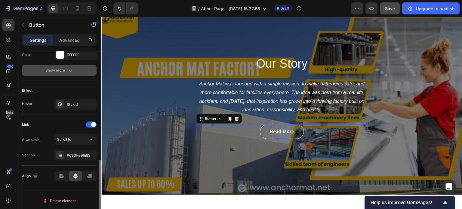
click at [69, 70] on icon "button" at bounding box center [70, 70] width 6 height 6
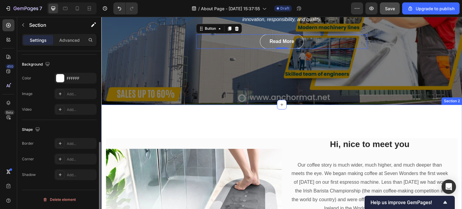
scroll to position [0, 0]
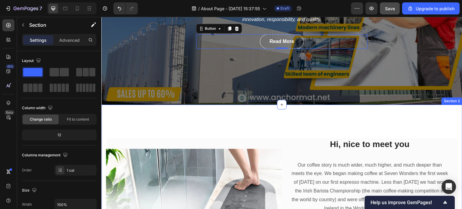
click at [247, 132] on div "Image Hi, nice to meet you Heading Our coffee story is much wider, much higher,…" at bounding box center [281, 192] width 361 height 174
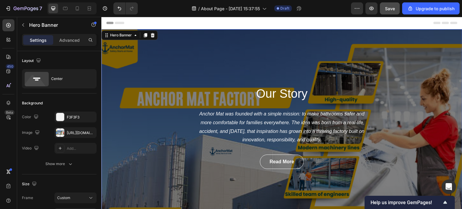
click at [186, 73] on div "Our Story Heading Anchor Mat was founded with a simple mission: to make bathroo…" at bounding box center [281, 127] width 361 height 196
click at [265, 22] on div "Header" at bounding box center [281, 23] width 351 height 12
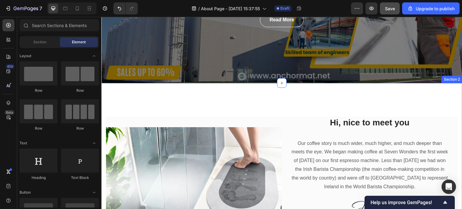
scroll to position [150, 0]
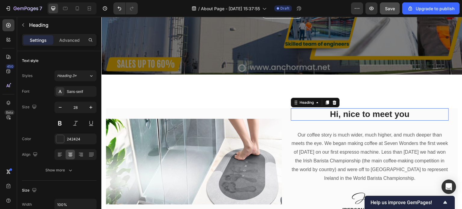
click at [329, 117] on p "Hi, nice to meet you" at bounding box center [370, 114] width 157 height 11
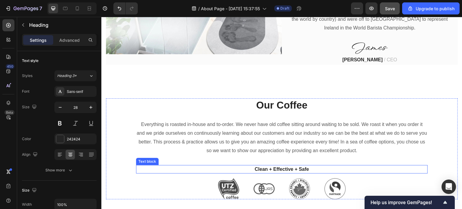
scroll to position [211, 0]
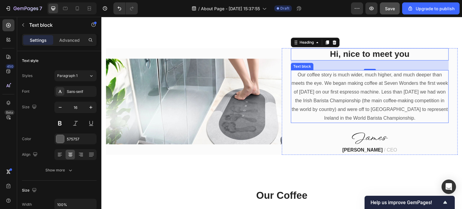
click at [429, 118] on p "Our coffee story is much wider, much higher, and much deeper than meets the eye…" at bounding box center [370, 97] width 157 height 52
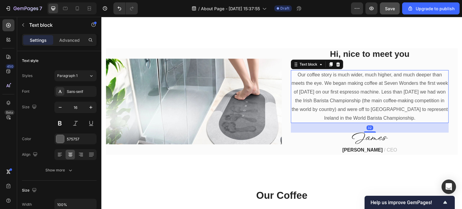
click at [436, 118] on p "Our coffee story is much wider, much higher, and much deeper than meets the eye…" at bounding box center [370, 97] width 157 height 52
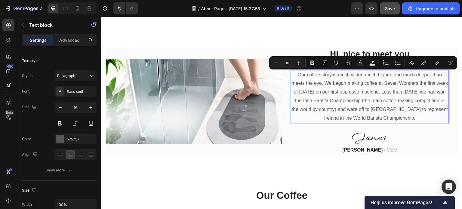
drag, startPoint x: 435, startPoint y: 118, endPoint x: 291, endPoint y: 76, distance: 149.2
click at [292, 76] on p "Our coffee story is much wider, much higher, and much deeper than meets the eye…" at bounding box center [370, 97] width 157 height 52
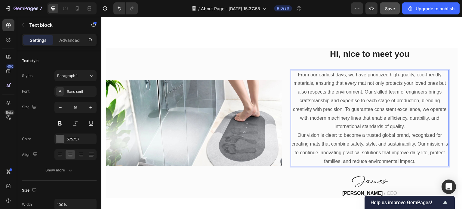
click at [321, 100] on p "From our earliest days, we have prioritized high-quality, eco-friendly material…" at bounding box center [370, 101] width 157 height 61
click at [261, 40] on div "Image Hi, nice to meet you Heading From our earliest days, we have prioritized …" at bounding box center [281, 123] width 361 height 218
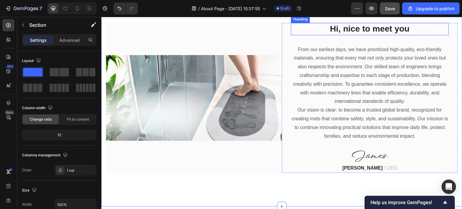
scroll to position [241, 0]
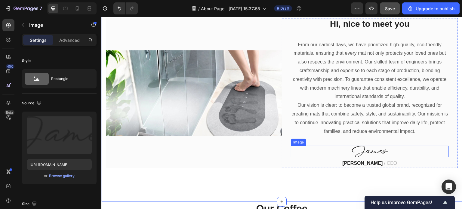
click at [374, 150] on img at bounding box center [370, 151] width 36 height 11
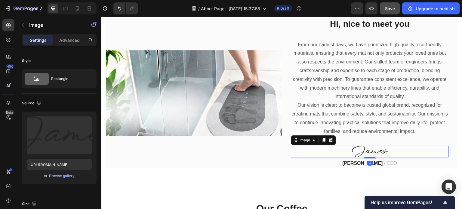
click at [374, 151] on img at bounding box center [370, 151] width 36 height 11
click at [297, 144] on div "Image" at bounding box center [305, 140] width 25 height 7
click at [333, 153] on div at bounding box center [370, 151] width 158 height 11
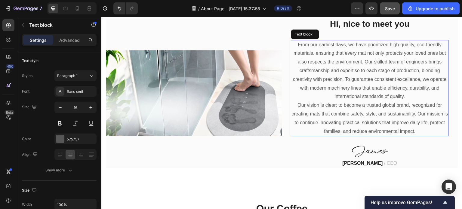
click at [333, 93] on p "From our earliest days, we have prioritized high-quality, eco-friendly material…" at bounding box center [370, 71] width 157 height 61
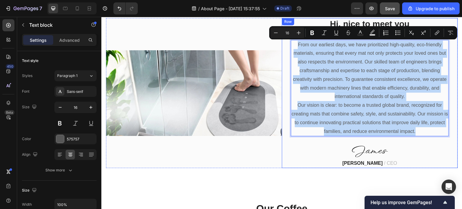
drag, startPoint x: 423, startPoint y: 130, endPoint x: 283, endPoint y: 47, distance: 162.6
click at [283, 47] on div "Hi, nice to meet you Heading From our earliest days, we have prioritized high-q…" at bounding box center [370, 93] width 176 height 150
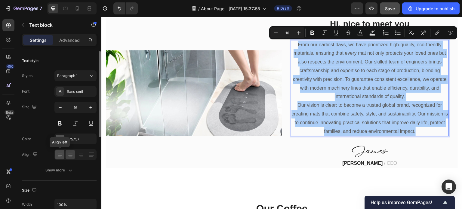
click at [60, 154] on icon at bounding box center [60, 155] width 6 height 6
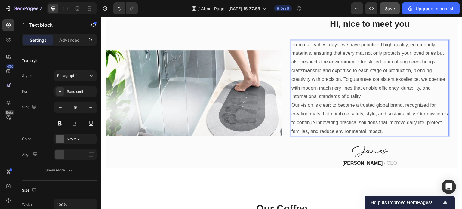
click at [292, 106] on p "Our vision is clear: to become a trusted global brand, recognized for creating …" at bounding box center [370, 118] width 157 height 35
click at [292, 45] on p "From our earliest days, we have prioritized high-quality, eco-friendly material…" at bounding box center [370, 71] width 157 height 61
click at [296, 106] on p "Our vision is clear: to become a trusted global brand, recognized for creating …" at bounding box center [370, 118] width 157 height 35
click at [370, 94] on p "From our earliest days, we have prioritized high-quality, eco-friendly material…" at bounding box center [370, 71] width 157 height 61
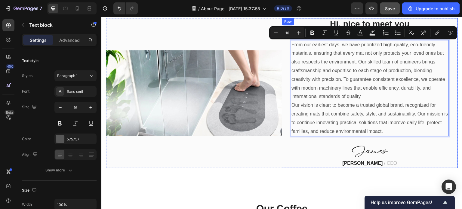
drag, startPoint x: 400, startPoint y: 131, endPoint x: 283, endPoint y: 46, distance: 143.9
click at [283, 46] on div "Hi, nice to meet you Heading From our earliest days, we have prioritized high-q…" at bounding box center [370, 93] width 176 height 150
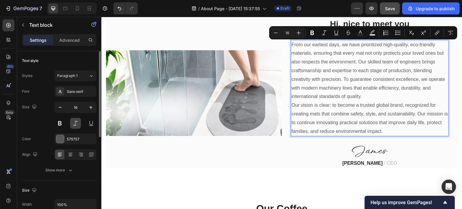
click at [76, 121] on button at bounding box center [75, 123] width 11 height 11
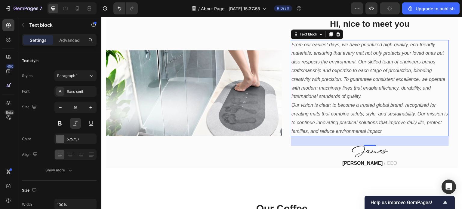
click at [293, 44] on p "From our earliest days, we have prioritized high-quality, eco-friendly material…" at bounding box center [370, 71] width 157 height 61
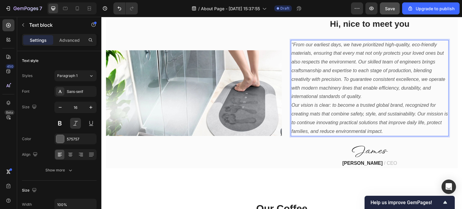
click at [399, 132] on p "Our vision is clear: to become a trusted global brand, recognized for creating …" at bounding box center [370, 118] width 157 height 35
click at [407, 100] on p ""From our earliest days, we have prioritized high-quality, eco-friendly materia…" at bounding box center [370, 71] width 157 height 61
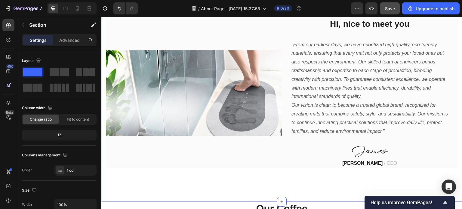
click at [313, 180] on div "Image Hi, nice to meet you Heading "From our earliest days, we have prioritized…" at bounding box center [281, 93] width 361 height 218
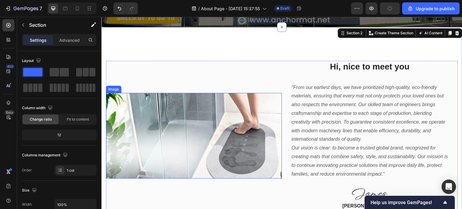
scroll to position [211, 0]
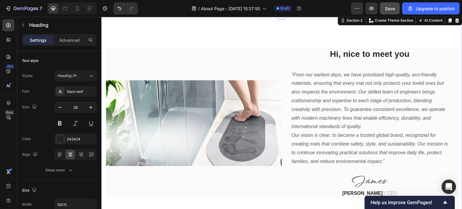
click at [259, 33] on div "Image Hi, nice to meet you Heading "From our earliest days, we have prioritized…" at bounding box center [281, 123] width 361 height 218
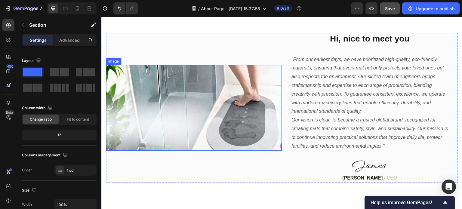
scroll to position [241, 0]
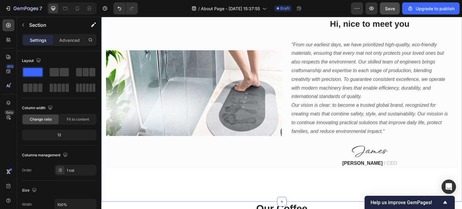
click at [324, 183] on div "Image Hi, nice to meet you Heading "From our earliest days, we have prioritized…" at bounding box center [281, 93] width 361 height 218
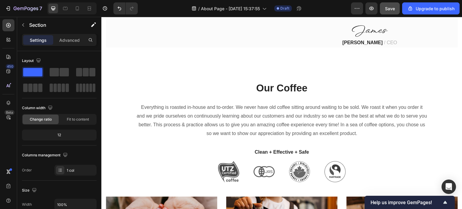
scroll to position [361, 0]
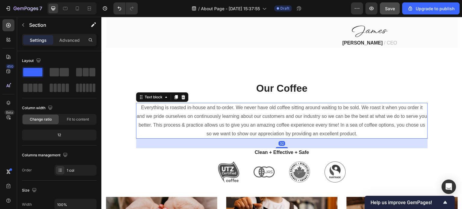
click at [185, 111] on p "Everything is roasted in-house and to-order. We never have old coffee sitting a…" at bounding box center [282, 121] width 291 height 35
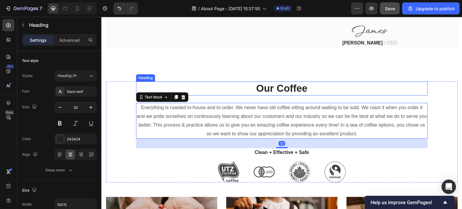
click at [275, 89] on p "Our Coffee" at bounding box center [282, 88] width 291 height 13
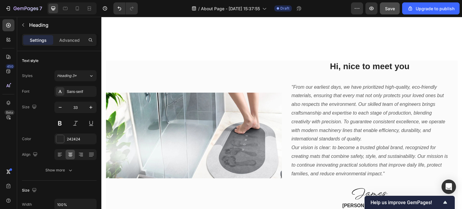
scroll to position [211, 0]
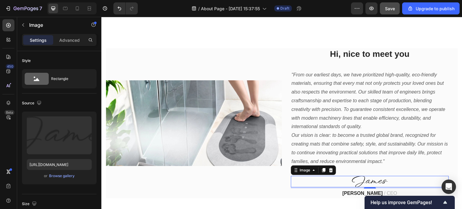
click at [374, 180] on img at bounding box center [370, 181] width 36 height 11
click at [374, 181] on img at bounding box center [370, 181] width 36 height 11
click at [63, 177] on div "Browse gallery" at bounding box center [62, 175] width 26 height 5
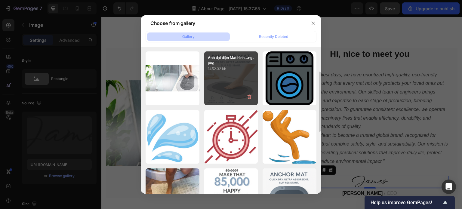
scroll to position [0, 0]
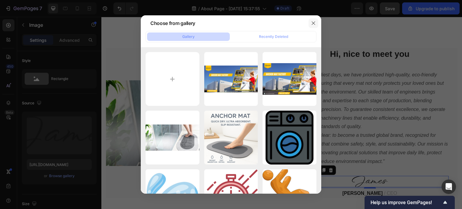
click at [315, 26] on button "button" at bounding box center [314, 23] width 10 height 10
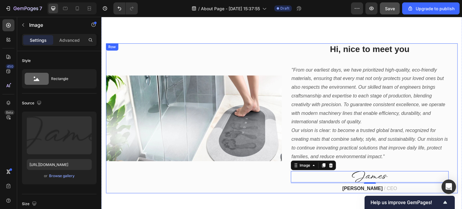
scroll to position [211, 0]
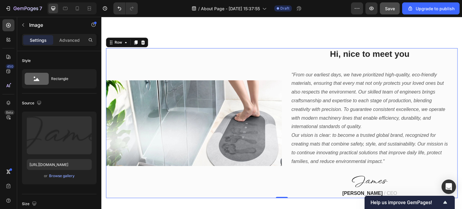
click at [235, 67] on div "Image" at bounding box center [194, 123] width 176 height 150
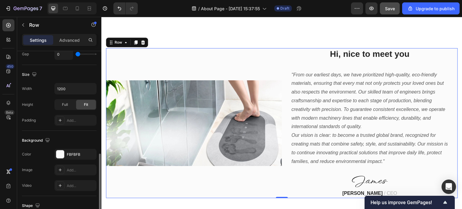
scroll to position [181, 0]
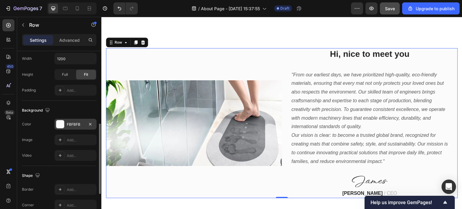
click at [70, 122] on div "FBFBFB" at bounding box center [75, 124] width 17 height 5
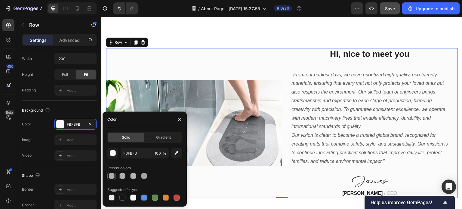
click at [115, 176] on div at bounding box center [111, 175] width 7 height 7
type input "4F4F4F"
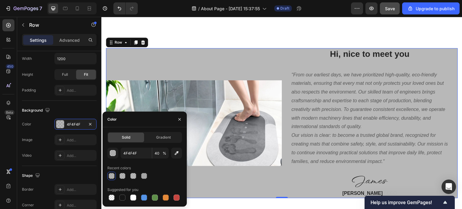
click at [234, 63] on div "Image" at bounding box center [194, 123] width 176 height 150
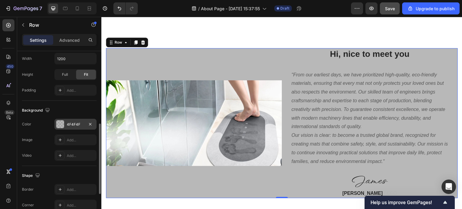
click at [61, 125] on div at bounding box center [60, 124] width 8 height 8
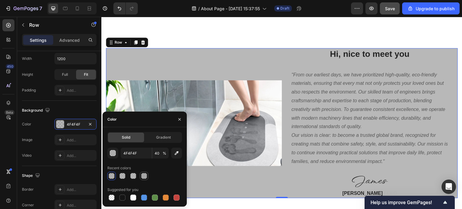
click at [144, 178] on div at bounding box center [144, 176] width 6 height 6
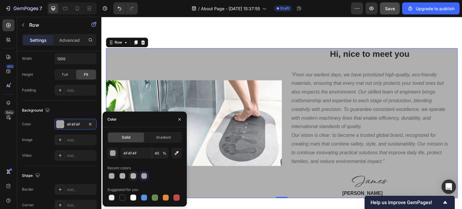
click at [132, 176] on div at bounding box center [133, 176] width 6 height 6
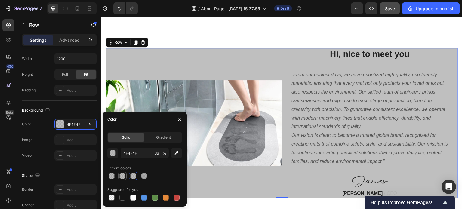
click at [122, 176] on div at bounding box center [122, 176] width 6 height 6
click at [114, 176] on div at bounding box center [112, 176] width 6 height 6
click at [122, 177] on div at bounding box center [122, 176] width 6 height 6
click at [130, 177] on div at bounding box center [133, 176] width 6 height 6
type input "36"
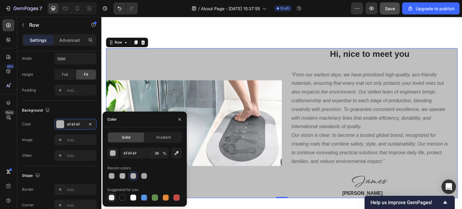
click at [111, 198] on div at bounding box center [112, 198] width 6 height 6
type input "000000"
type input "0"
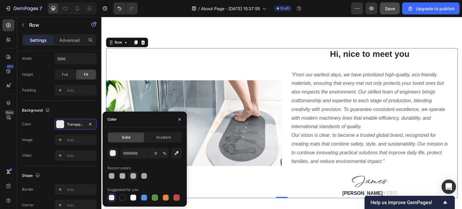
click at [132, 177] on div at bounding box center [133, 176] width 6 height 6
type input "4F4F4F"
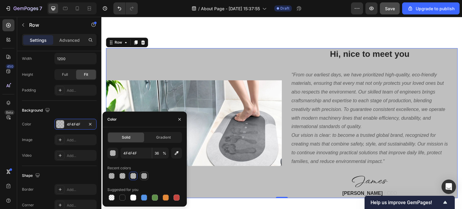
click at [143, 177] on div at bounding box center [144, 176] width 6 height 6
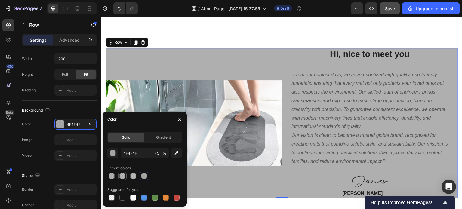
click at [124, 177] on div at bounding box center [122, 176] width 6 height 6
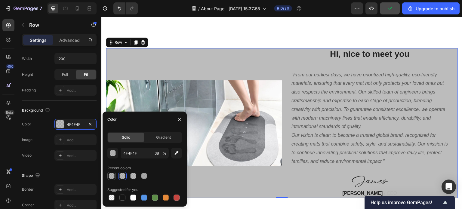
click at [109, 177] on div at bounding box center [112, 176] width 6 height 6
click at [118, 177] on div at bounding box center [144, 176] width 75 height 8
click at [124, 176] on div at bounding box center [122, 176] width 6 height 6
click at [132, 176] on div at bounding box center [133, 176] width 6 height 6
click at [144, 176] on div at bounding box center [144, 176] width 6 height 6
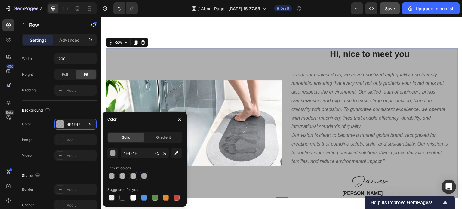
click at [133, 176] on div at bounding box center [133, 176] width 6 height 6
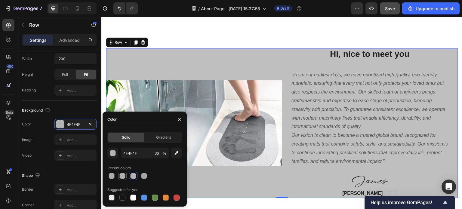
click at [122, 176] on div at bounding box center [122, 176] width 6 height 6
click at [107, 176] on div "Solid Gradient 4F4F4F 38 % Recent colors Suggested for you" at bounding box center [145, 167] width 84 height 70
click at [110, 176] on div at bounding box center [112, 176] width 6 height 6
click at [120, 176] on div at bounding box center [122, 176] width 6 height 6
click at [144, 174] on div at bounding box center [144, 176] width 6 height 6
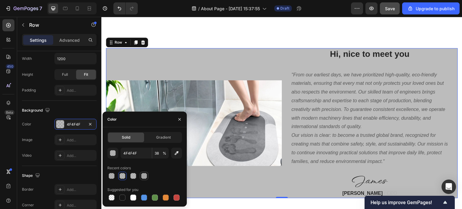
type input "45"
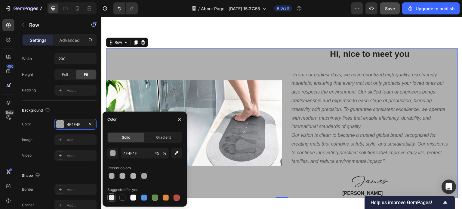
click at [110, 197] on div at bounding box center [112, 198] width 6 height 6
type input "000000"
type input "0"
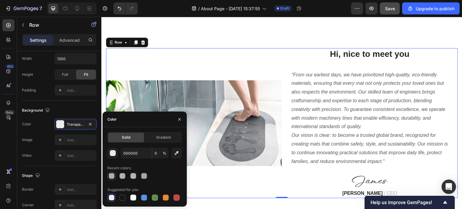
click at [110, 174] on div at bounding box center [112, 176] width 6 height 6
type input "4F4F4F"
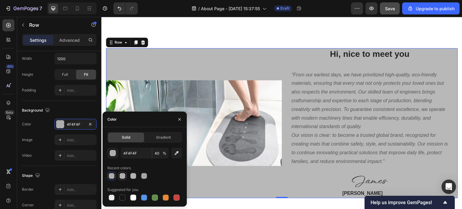
click at [121, 177] on div at bounding box center [122, 176] width 6 height 6
click at [133, 177] on div at bounding box center [133, 176] width 6 height 6
click at [145, 176] on div at bounding box center [144, 176] width 6 height 6
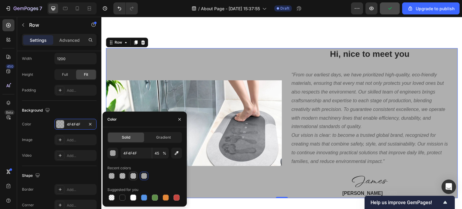
click at [132, 175] on div at bounding box center [133, 176] width 6 height 6
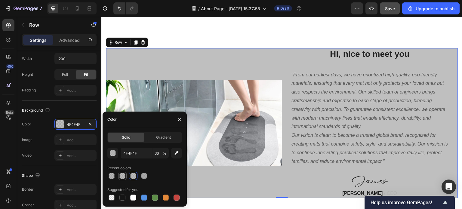
click at [123, 176] on div at bounding box center [122, 176] width 6 height 6
click at [114, 173] on div at bounding box center [112, 176] width 6 height 6
click at [131, 174] on div at bounding box center [133, 176] width 6 height 6
type input "36"
click at [293, 33] on div "Image Hi, nice to meet you Heading "From our earliest days, we have prioritized…" at bounding box center [281, 123] width 361 height 218
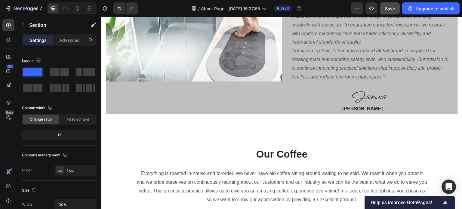
scroll to position [301, 0]
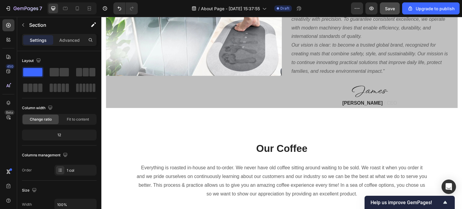
click at [242, 137] on div "Image Hi, nice to meet you Heading "From our earliest days, we have prioritized…" at bounding box center [281, 33] width 361 height 218
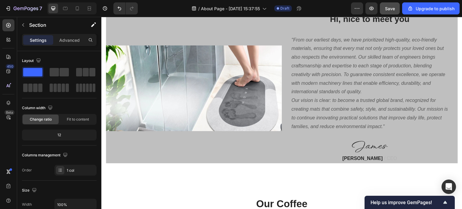
scroll to position [241, 0]
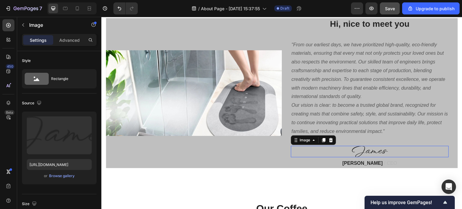
click at [372, 147] on img at bounding box center [370, 151] width 36 height 11
click at [242, 156] on div "Image" at bounding box center [194, 93] width 176 height 150
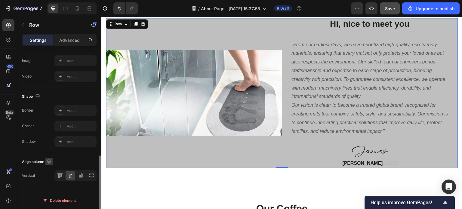
scroll to position [200, 0]
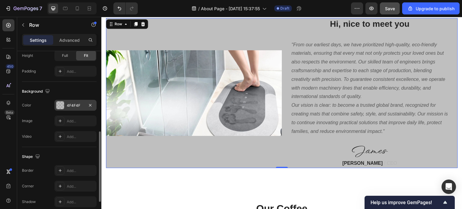
click at [66, 105] on div "4F4F4F" at bounding box center [75, 105] width 42 height 11
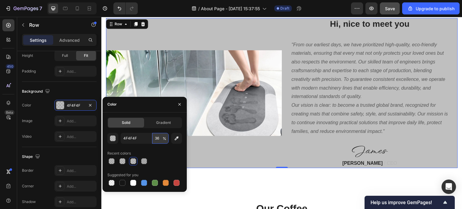
click at [158, 139] on input "36" at bounding box center [160, 138] width 17 height 11
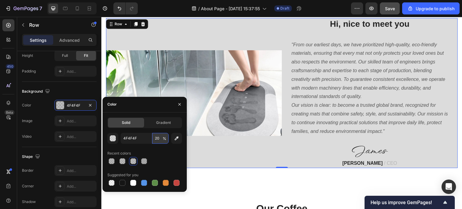
type input "2"
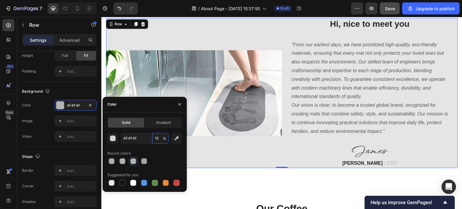
type input "15"
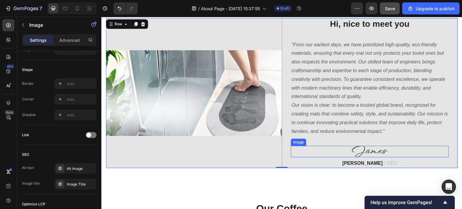
click at [373, 152] on img at bounding box center [370, 151] width 36 height 11
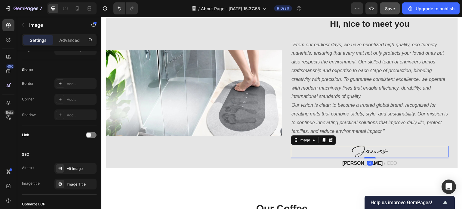
scroll to position [0, 0]
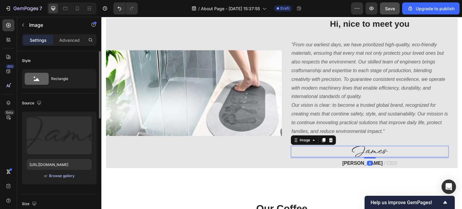
click at [65, 178] on div "Browse gallery" at bounding box center [62, 175] width 26 height 5
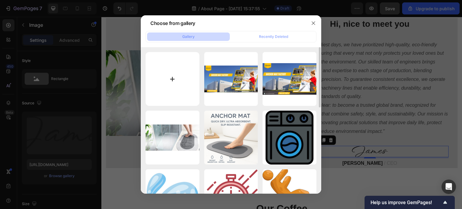
click at [172, 77] on input "file" at bounding box center [173, 79] width 54 height 54
type input "C:\fakepath\Untitled.jpg"
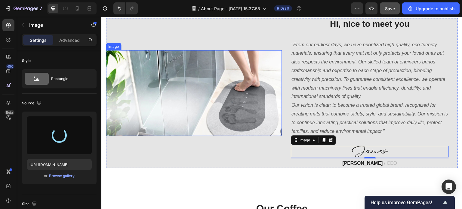
type input "https://cdn.shopify.com/s/files/1/0928/0408/8175/files/gempages_581590334857806…"
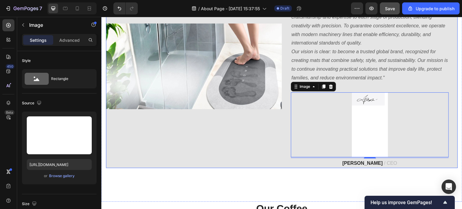
scroll to position [301, 0]
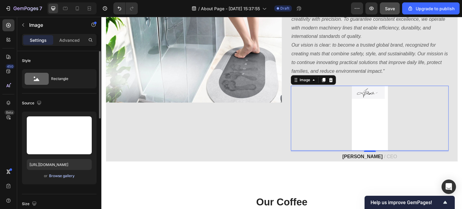
click at [57, 176] on div "Browse gallery" at bounding box center [62, 175] width 26 height 5
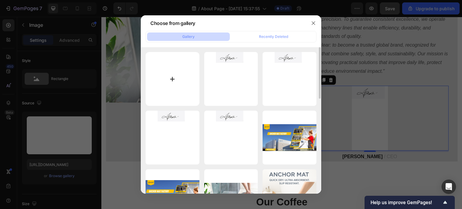
click at [174, 77] on input "file" at bounding box center [173, 79] width 54 height 54
type input "C:\fakepath\123.jpg"
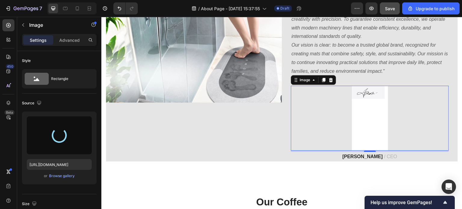
type input "https://cdn.shopify.com/s/files/1/0928/0408/8175/files/gempages_581590334857806…"
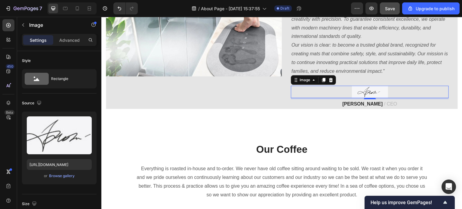
scroll to position [274, 0]
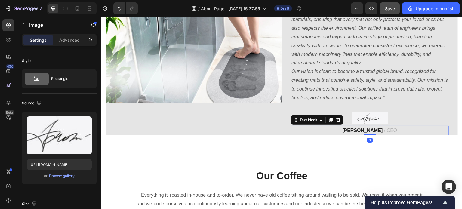
click at [404, 133] on p "James Frank / CEO" at bounding box center [370, 130] width 157 height 9
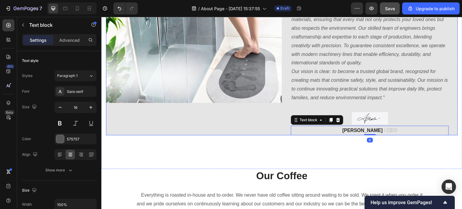
click at [241, 117] on div "Image" at bounding box center [194, 59] width 176 height 151
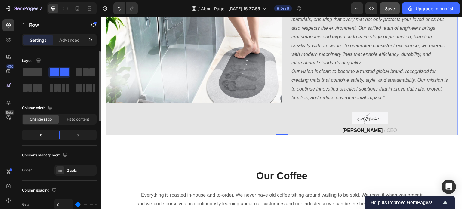
scroll to position [30, 0]
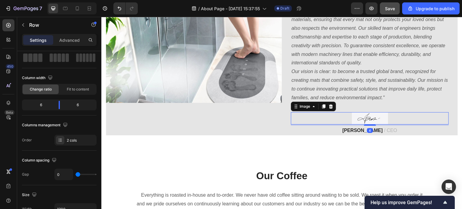
click at [378, 118] on img at bounding box center [370, 118] width 36 height 12
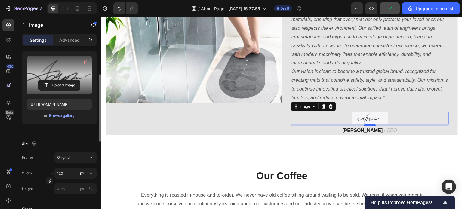
scroll to position [90, 0]
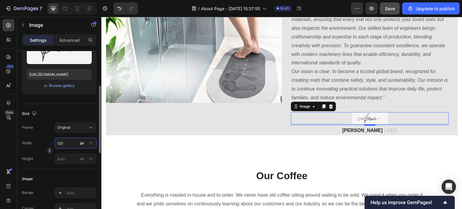
click at [66, 144] on input "120" at bounding box center [75, 143] width 42 height 11
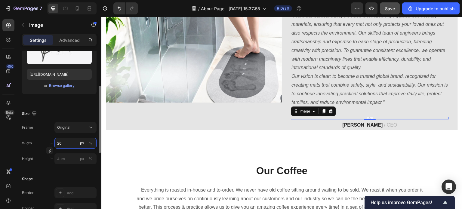
type input "200"
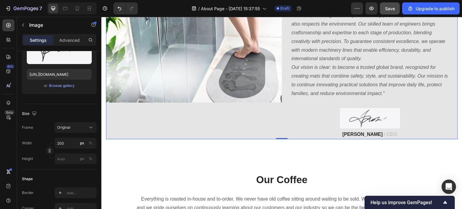
click at [184, 126] on div "Image" at bounding box center [194, 59] width 176 height 159
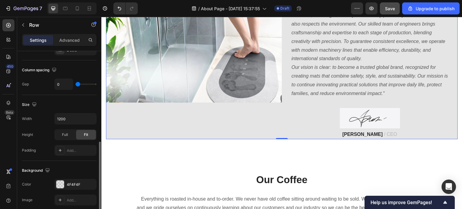
scroll to position [181, 0]
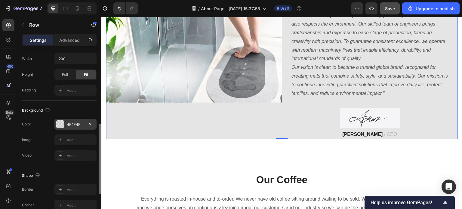
click at [61, 124] on div at bounding box center [60, 124] width 8 height 8
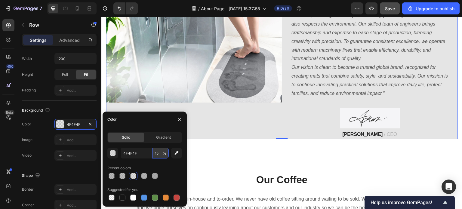
click at [159, 154] on input "15" at bounding box center [160, 153] width 17 height 11
click at [113, 197] on div at bounding box center [112, 198] width 6 height 6
type input "000000"
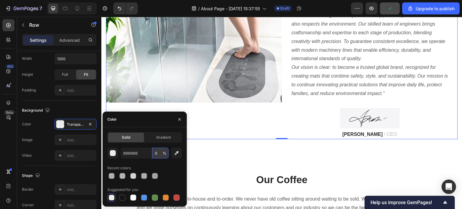
click at [157, 154] on input "0" at bounding box center [160, 153] width 17 height 11
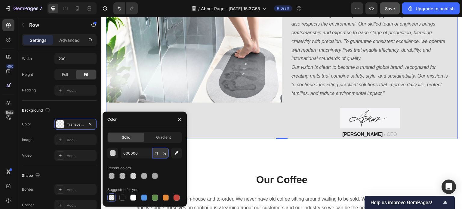
type input "1"
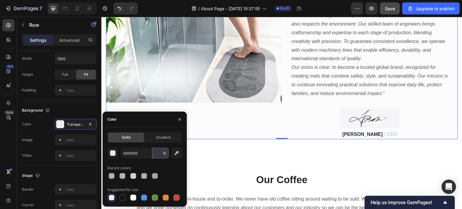
type input "1"
type input "1.3"
type input "1"
type input "13"
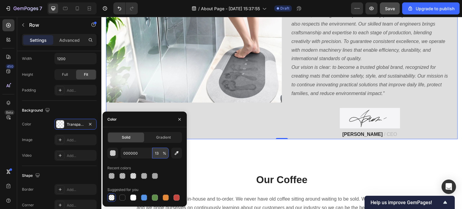
type input "1"
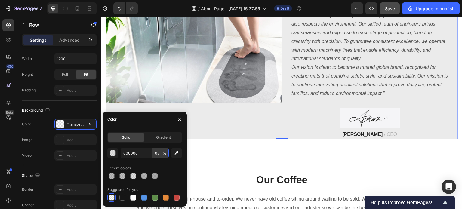
type input "0"
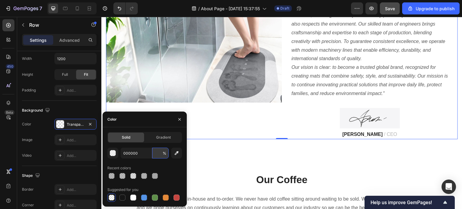
type input "6"
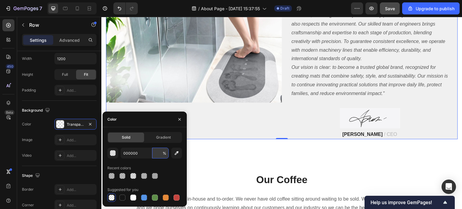
type input "5"
type input "3"
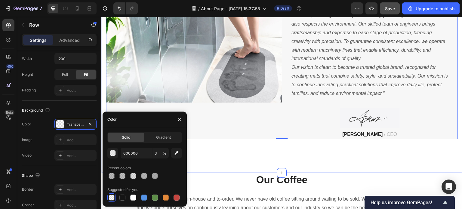
click at [259, 162] on div "Image Hi, nice to meet you Heading "From our earliest days, we have prioritized…" at bounding box center [281, 59] width 361 height 227
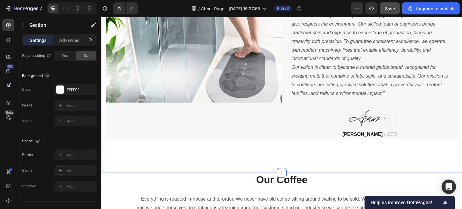
scroll to position [0, 0]
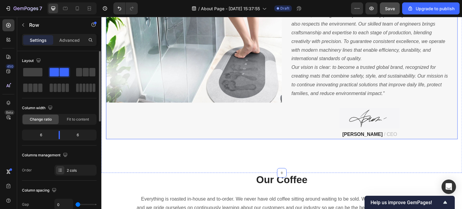
click at [265, 130] on div "Image" at bounding box center [194, 59] width 176 height 159
click at [288, 118] on div "Hi, nice to meet you Heading "From our earliest days, we have prioritized high-…" at bounding box center [370, 59] width 176 height 159
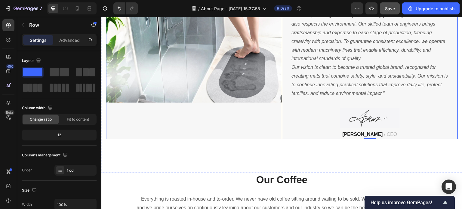
click at [261, 122] on div "Image" at bounding box center [194, 59] width 176 height 159
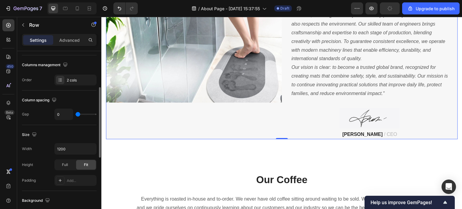
scroll to position [181, 0]
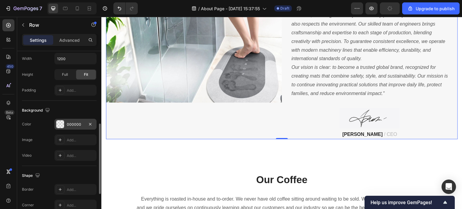
click at [75, 124] on div "000000" at bounding box center [75, 124] width 17 height 5
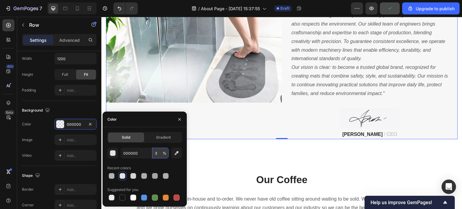
click at [159, 153] on input "3" at bounding box center [160, 153] width 17 height 11
type input "2"
type input "4"
click at [288, 114] on div "Hi, nice to meet you Heading "From our earliest days, we have prioritized high-…" at bounding box center [370, 59] width 176 height 159
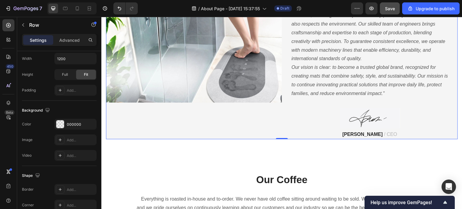
click at [257, 121] on div "Image" at bounding box center [194, 59] width 176 height 159
click at [296, 113] on div at bounding box center [370, 118] width 158 height 20
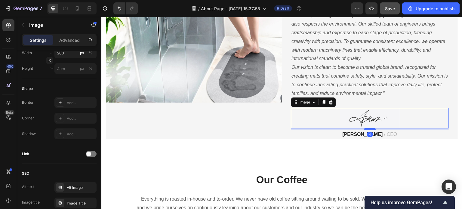
scroll to position [0, 0]
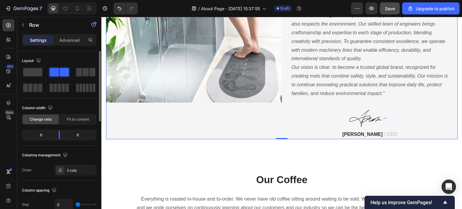
click at [257, 122] on div "Image" at bounding box center [194, 59] width 176 height 159
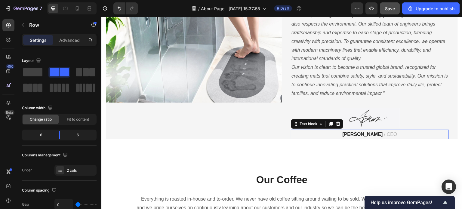
click at [355, 132] on strong "James Frank" at bounding box center [362, 134] width 40 height 5
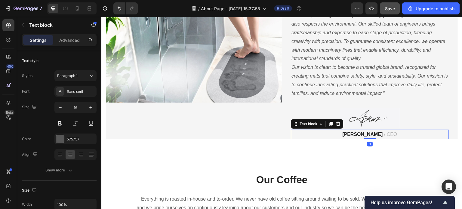
click at [373, 135] on strong "James Frank" at bounding box center [362, 134] width 40 height 5
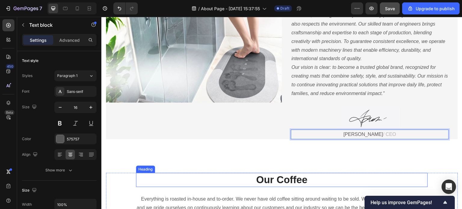
click at [392, 180] on p "Our Coffee" at bounding box center [282, 180] width 291 height 13
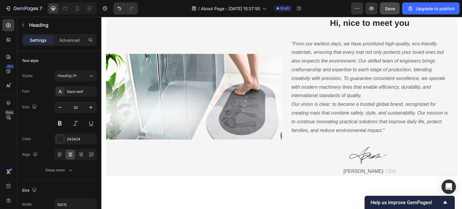
scroll to position [241, 0]
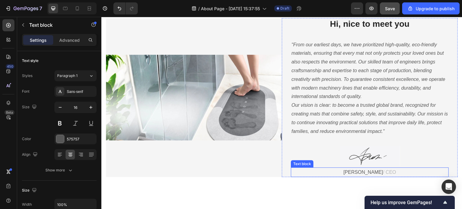
click at [358, 173] on p "C. Lam / CEO" at bounding box center [370, 172] width 157 height 9
click at [77, 7] on icon at bounding box center [77, 8] width 6 height 6
type input "14"
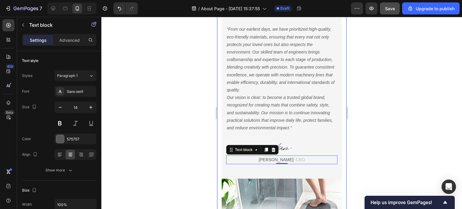
scroll to position [256, 0]
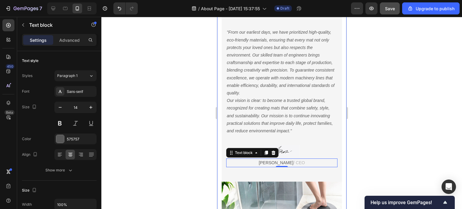
click at [385, 112] on div at bounding box center [281, 113] width 361 height 192
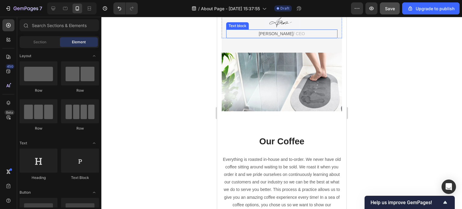
scroll to position [331, 0]
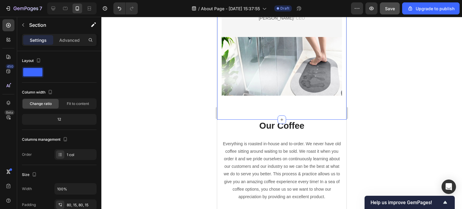
click at [71, 40] on p "Advanced" at bounding box center [69, 40] width 20 height 6
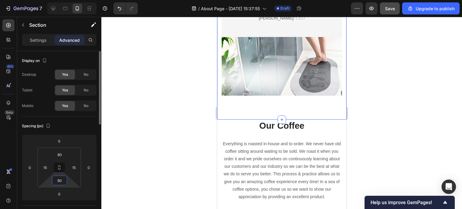
click at [61, 182] on input "80" at bounding box center [60, 180] width 12 height 9
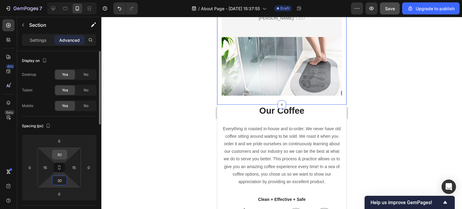
type input "30"
click at [63, 155] on input "80" at bounding box center [60, 154] width 12 height 9
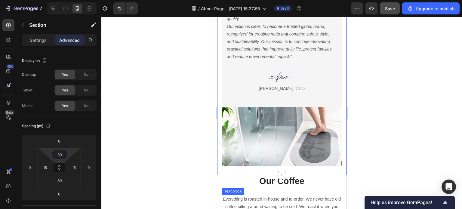
scroll to position [241, 0]
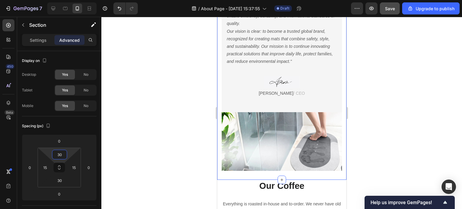
type input "30"
click at [359, 124] on div at bounding box center [281, 113] width 361 height 192
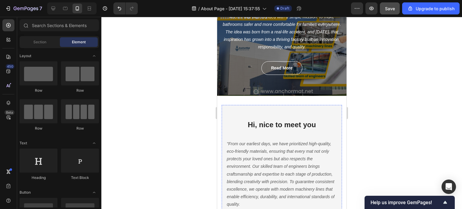
scroll to position [60, 0]
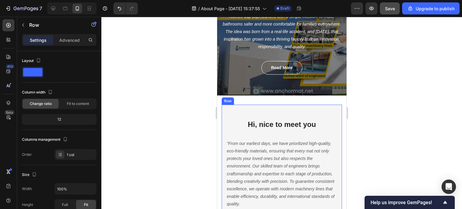
click at [290, 115] on div "Hi, nice to meet you Heading "From our earliest days, we have prioritized high-…" at bounding box center [281, 192] width 120 height 174
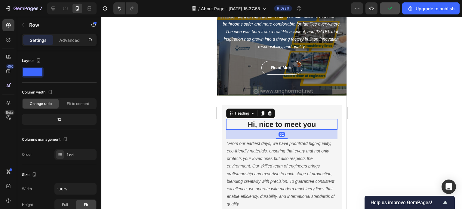
click at [290, 124] on p "Hi, nice to meet you" at bounding box center [282, 124] width 110 height 9
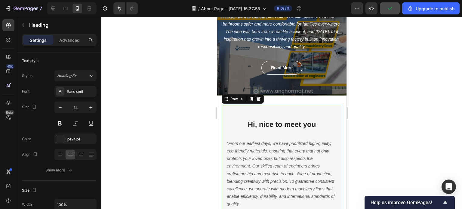
click at [293, 112] on div "Hi, nice to meet you Heading "From our earliest days, we have prioritized high-…" at bounding box center [281, 192] width 120 height 174
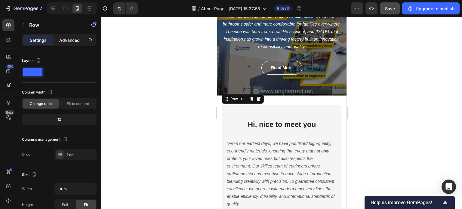
click at [67, 39] on p "Advanced" at bounding box center [69, 40] width 20 height 6
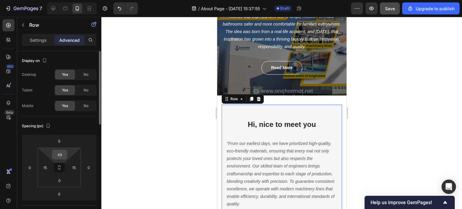
click at [61, 154] on input "48" at bounding box center [60, 154] width 12 height 9
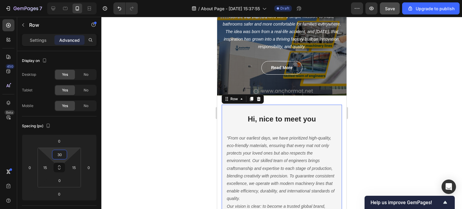
type input "30"
click at [376, 135] on div at bounding box center [281, 113] width 361 height 192
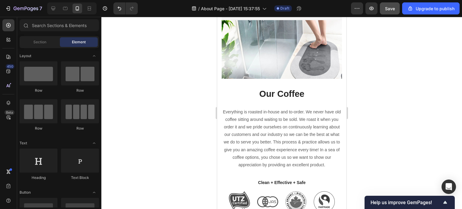
scroll to position [361, 0]
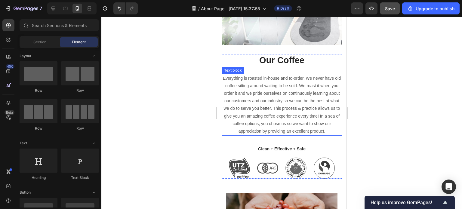
click at [262, 82] on p "Everything is roasted in-house and to-order. We never have old coffee sitting a…" at bounding box center [281, 105] width 119 height 61
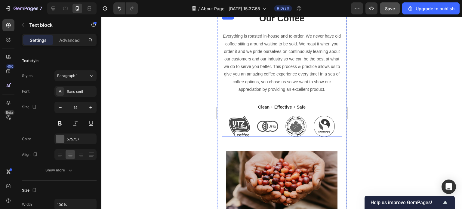
scroll to position [391, 0]
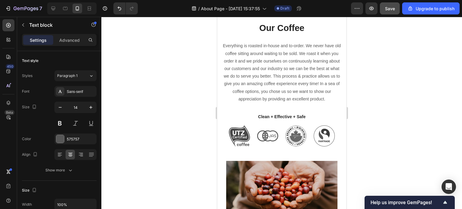
click at [262, 66] on p "Everything is roasted in-house and to-order. We never have old coffee sitting a…" at bounding box center [281, 72] width 119 height 61
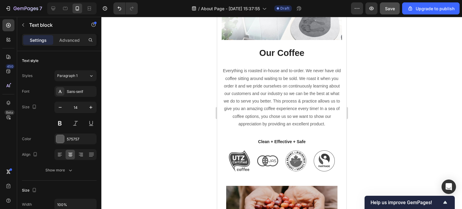
scroll to position [301, 0]
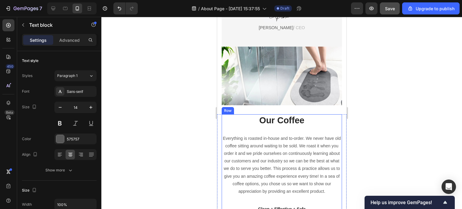
click at [284, 126] on div "Our Coffee Heading Everything is roasted in-house and to-order. We never have o…" at bounding box center [281, 176] width 120 height 125
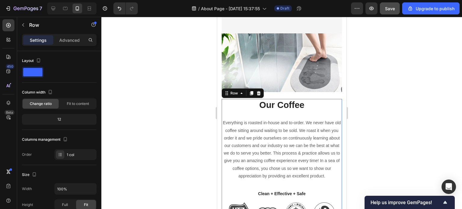
scroll to position [331, 0]
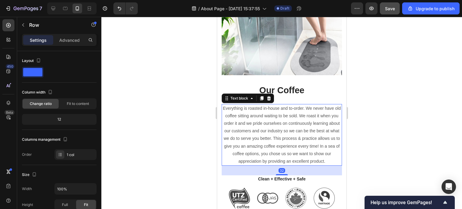
click at [266, 114] on p "Everything is roasted in-house and to-order. We never have old coffee sitting a…" at bounding box center [281, 135] width 119 height 61
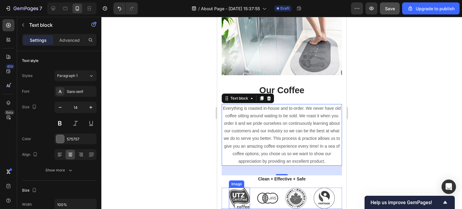
click at [236, 196] on img at bounding box center [239, 198] width 21 height 21
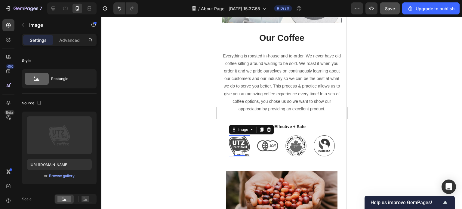
scroll to position [391, 0]
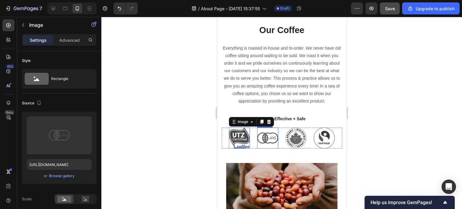
click at [265, 136] on img at bounding box center [267, 138] width 21 height 21
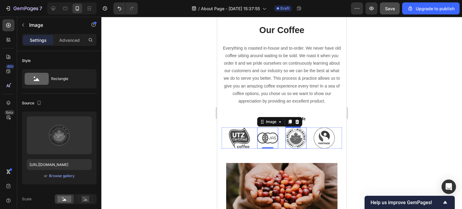
click at [300, 135] on img at bounding box center [295, 138] width 21 height 21
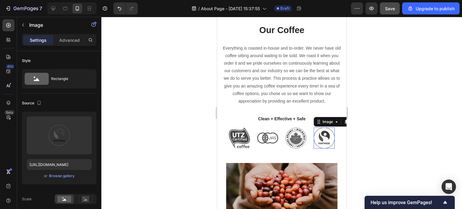
click at [316, 137] on img at bounding box center [324, 138] width 21 height 21
click at [298, 137] on img at bounding box center [295, 138] width 21 height 21
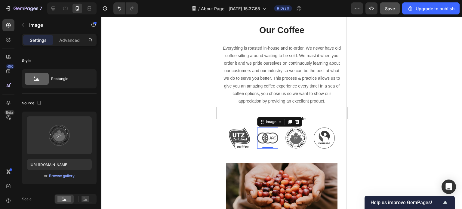
click at [272, 138] on img at bounding box center [267, 138] width 21 height 21
click at [240, 138] on img at bounding box center [239, 138] width 21 height 21
click at [261, 138] on img at bounding box center [267, 138] width 21 height 21
click at [286, 137] on img at bounding box center [295, 138] width 21 height 21
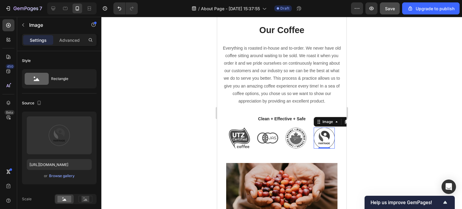
click at [318, 140] on img at bounding box center [324, 138] width 21 height 21
click at [297, 140] on img at bounding box center [295, 138] width 21 height 21
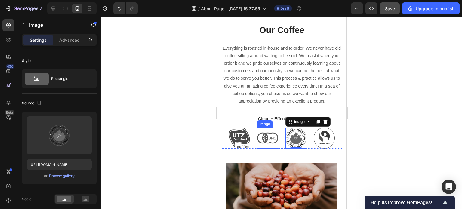
click at [268, 140] on img at bounding box center [267, 138] width 21 height 21
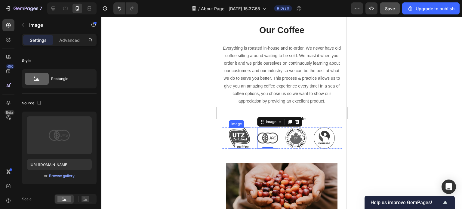
click at [240, 140] on img at bounding box center [239, 138] width 21 height 21
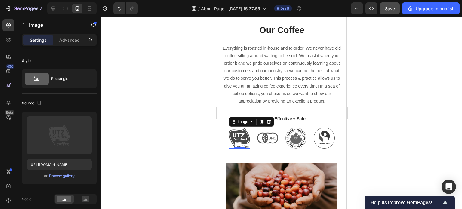
click at [356, 145] on div at bounding box center [281, 113] width 361 height 192
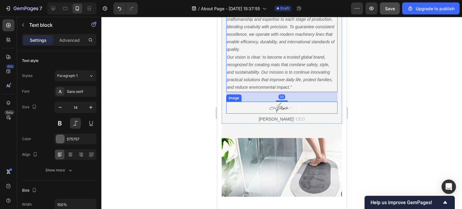
scroll to position [301, 0]
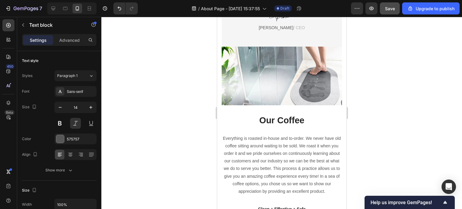
click at [382, 138] on div at bounding box center [281, 113] width 361 height 192
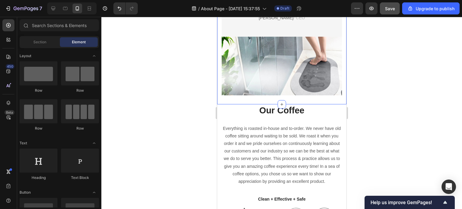
scroll to position [331, 0]
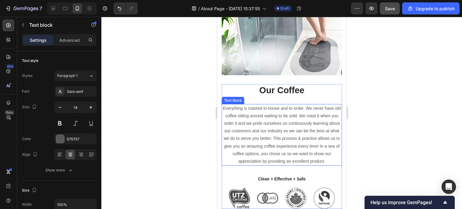
click at [254, 129] on p "Everything is roasted in-house and to-order. We never have old coffee sitting a…" at bounding box center [281, 135] width 119 height 61
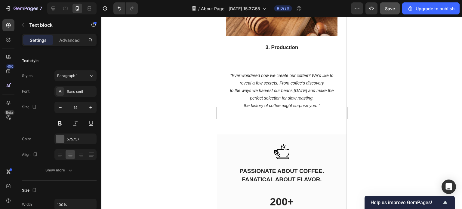
scroll to position [903, 0]
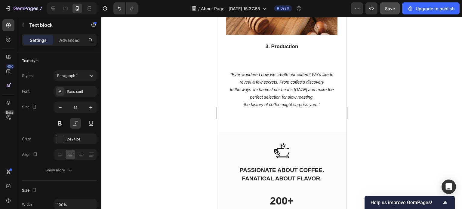
click at [273, 87] on icon "to the ways we harvest our beans today and make the perfect selection for slow …" at bounding box center [282, 93] width 104 height 12
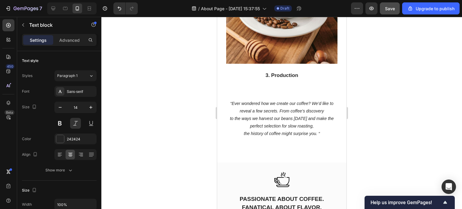
scroll to position [873, 0]
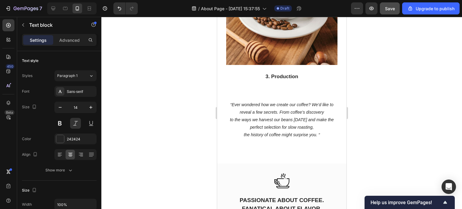
click at [278, 126] on icon "to the ways we harvest our beans today and make the perfect selection for slow …" at bounding box center [282, 123] width 104 height 12
click at [315, 138] on p "“Ever wondered how we create our coffee? We’d like to reveal a few secrets. Fro…" at bounding box center [282, 120] width 110 height 38
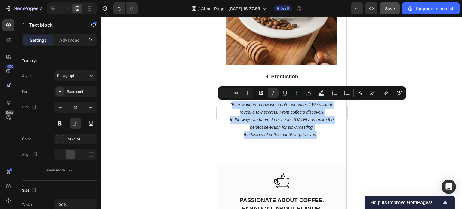
drag, startPoint x: 314, startPoint y: 135, endPoint x: 230, endPoint y: 106, distance: 89.3
click at [230, 106] on p "“Ever wondered how we create our coffee? We’d like to reveal a few secrets. Fro…" at bounding box center [282, 120] width 110 height 38
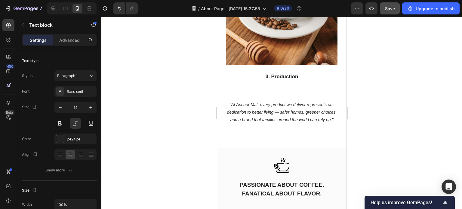
click at [313, 105] on icon "“At Anchor Mat, every product we deliver represents our dedication to better li…" at bounding box center [282, 112] width 110 height 20
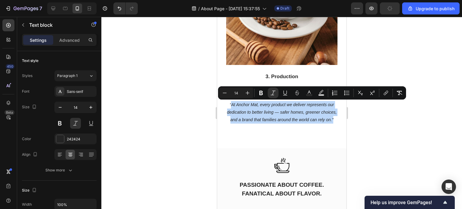
drag, startPoint x: 292, startPoint y: 127, endPoint x: 228, endPoint y: 106, distance: 67.7
click at [228, 106] on p "“At Anchor Mat, every product we deliver represents our dedication to better li…" at bounding box center [282, 112] width 110 height 23
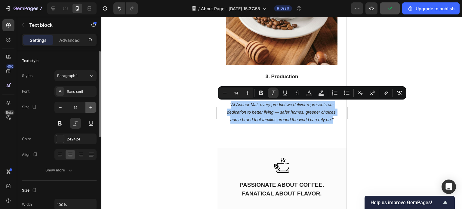
click at [88, 108] on icon "button" at bounding box center [91, 107] width 6 height 6
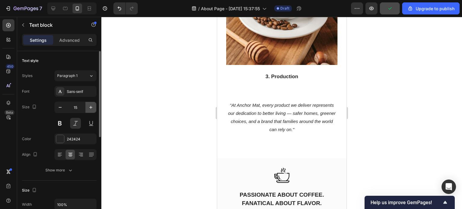
click at [88, 108] on icon "button" at bounding box center [91, 107] width 6 height 6
type input "16"
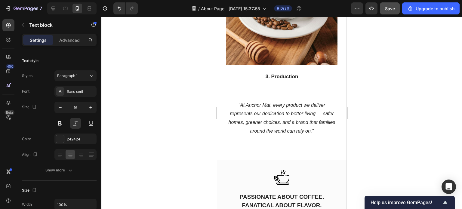
click at [387, 125] on div at bounding box center [281, 113] width 361 height 192
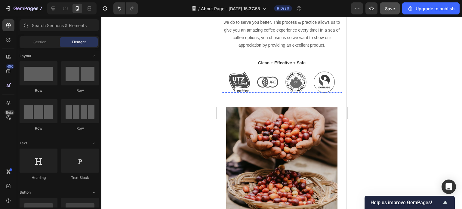
scroll to position [482, 0]
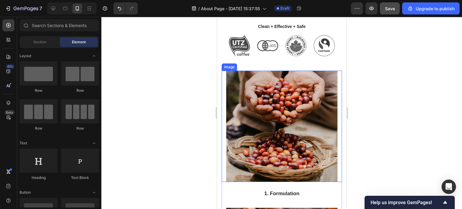
click at [279, 124] on img at bounding box center [281, 126] width 111 height 111
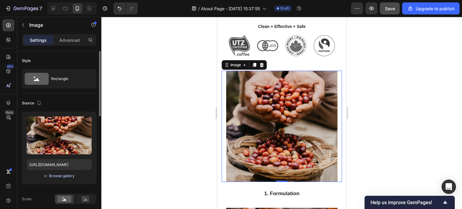
click at [70, 175] on div "Browse gallery" at bounding box center [62, 175] width 26 height 5
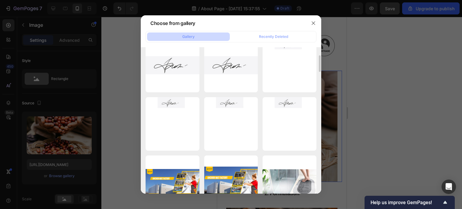
scroll to position [0, 0]
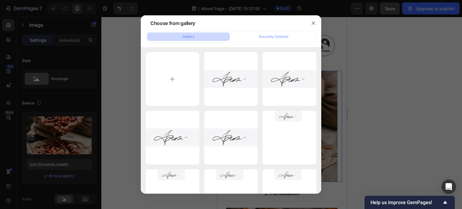
click at [190, 37] on div "Gallery" at bounding box center [188, 36] width 12 height 5
click at [172, 80] on input "file" at bounding box center [173, 79] width 54 height 54
type input "C:\fakepath\28752801_207787563306947_5131613963049500672_n.jpg"
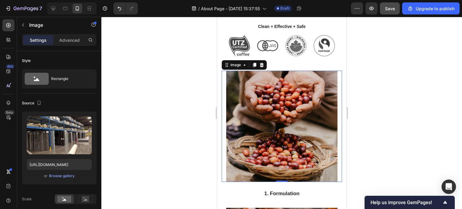
type input "https://cdn.shopify.com/s/files/1/0928/0408/8175/files/gempages_581590334857806…"
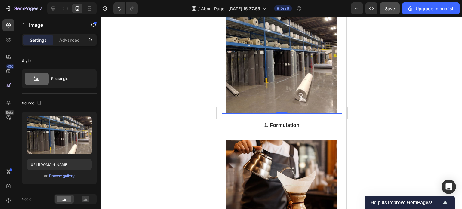
scroll to position [542, 0]
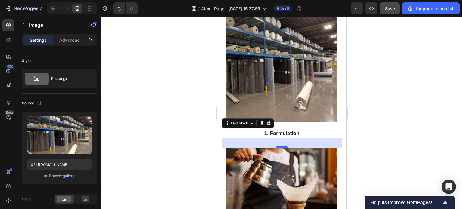
click at [293, 135] on p "1. Formulation" at bounding box center [281, 134] width 119 height 8
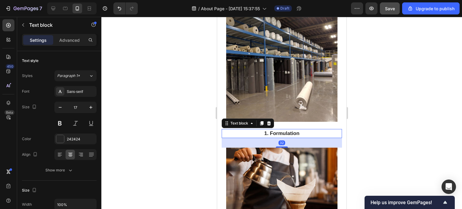
click at [295, 133] on p "1. Formulation" at bounding box center [281, 134] width 119 height 8
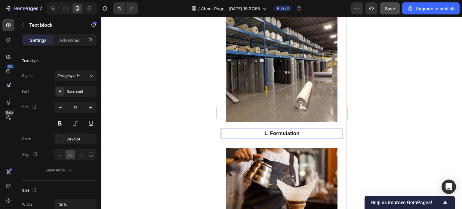
click at [298, 133] on p "1. Formulation" at bounding box center [281, 134] width 119 height 8
click at [302, 133] on p "1. Formulation" at bounding box center [281, 134] width 119 height 8
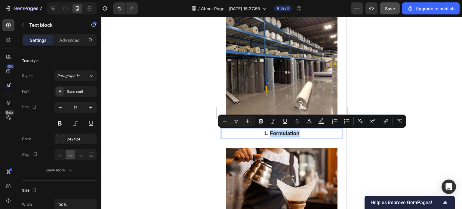
drag, startPoint x: 302, startPoint y: 133, endPoint x: 268, endPoint y: 134, distance: 33.7
click at [268, 134] on p "1. Formulation" at bounding box center [281, 134] width 119 height 8
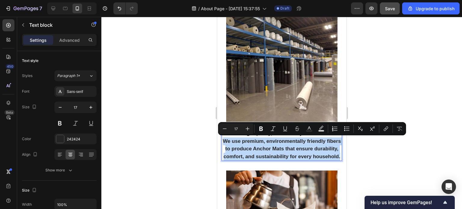
drag, startPoint x: 296, startPoint y: 165, endPoint x: 227, endPoint y: 145, distance: 72.4
click at [227, 145] on p "1. High-quality, eco-friendly materials We use premium, environmentally friendl…" at bounding box center [281, 145] width 119 height 31
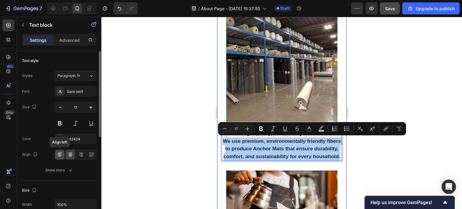
click at [61, 153] on icon at bounding box center [60, 153] width 4 height 1
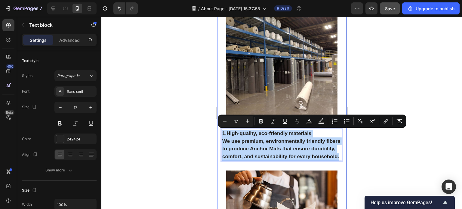
drag, startPoint x: 255, startPoint y: 165, endPoint x: 221, endPoint y: 135, distance: 45.4
click at [221, 135] on div "Our Coffee Heading Everything is roasted in-house and to-order. We never have o…" at bounding box center [281, 192] width 129 height 643
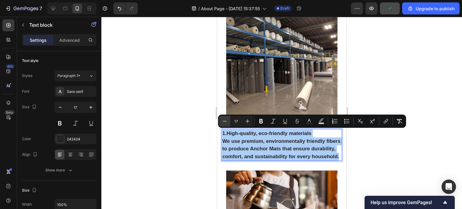
click at [226, 120] on icon "Editor contextual toolbar" at bounding box center [225, 121] width 6 height 6
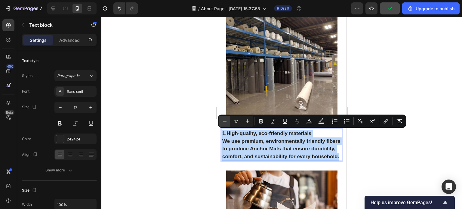
type input "16"
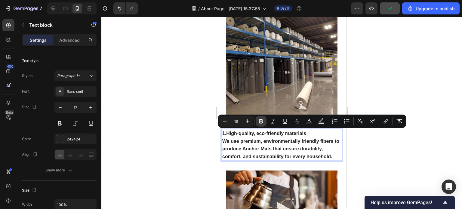
click at [259, 122] on icon "Editor contextual toolbar" at bounding box center [261, 121] width 6 height 6
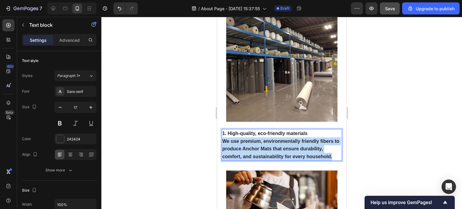
drag, startPoint x: 333, startPoint y: 156, endPoint x: 223, endPoint y: 138, distance: 111.0
click at [223, 138] on p "1. High-quality, eco-friendly materials We use premium, environmentally friendl…" at bounding box center [281, 145] width 119 height 31
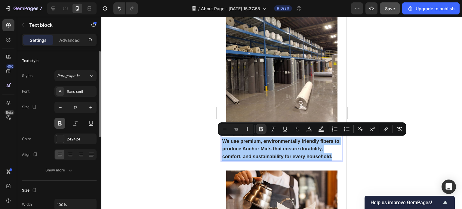
click at [61, 125] on button at bounding box center [59, 123] width 11 height 11
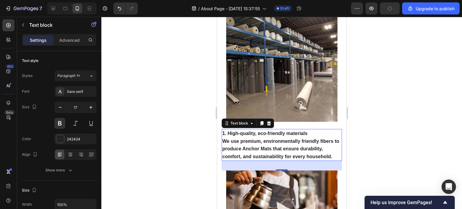
click at [233, 143] on strong "We use premium, environmentally friendly fibers to produce Anchor Mats that ens…" at bounding box center [280, 149] width 117 height 20
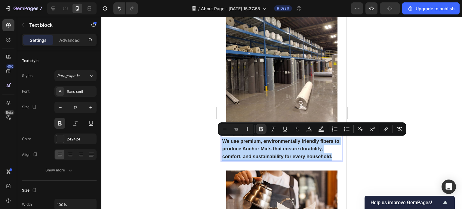
drag, startPoint x: 224, startPoint y: 139, endPoint x: 332, endPoint y: 156, distance: 109.4
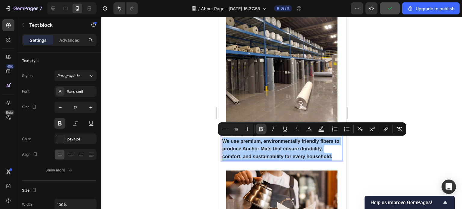
click at [259, 129] on icon "Editor contextual toolbar" at bounding box center [261, 129] width 6 height 6
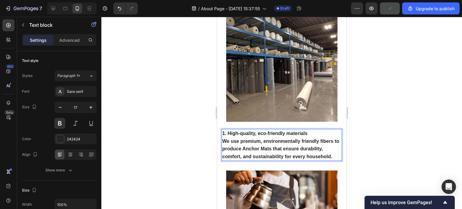
click at [272, 149] on span "We use premium, environmentally friendly fibers to produce Anchor Mats that ens…" at bounding box center [280, 149] width 117 height 20
click at [252, 144] on p "1. High-quality, eco-friendly materials We use premium, environmentally friendl…" at bounding box center [281, 145] width 119 height 31
click at [318, 155] on span "We use premium, environmentally friendly fibers to produce Anchor Mats that ens…" at bounding box center [280, 149] width 117 height 20
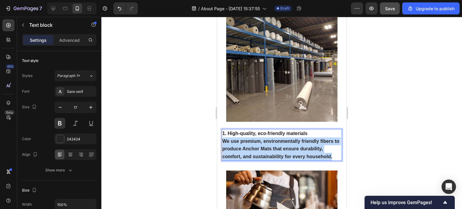
drag, startPoint x: 333, startPoint y: 156, endPoint x: 224, endPoint y: 143, distance: 109.5
click at [224, 143] on p "1. High-quality, eco-friendly materials We use premium, environmentally friendl…" at bounding box center [281, 145] width 119 height 31
click at [231, 147] on span "We use premium, environmentally friendly fibers to produce Anchor Mats that ens…" at bounding box center [280, 149] width 117 height 20
drag, startPoint x: 223, startPoint y: 140, endPoint x: 334, endPoint y: 158, distance: 112.2
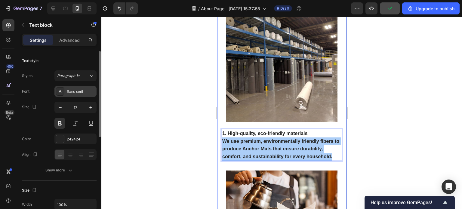
click at [64, 92] on div "Sans-serif" at bounding box center [75, 91] width 42 height 11
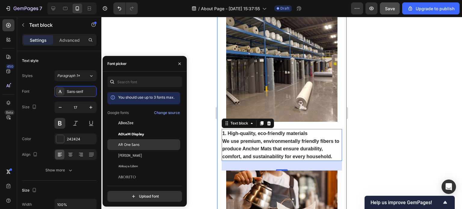
click at [126, 146] on span "AR One Sans" at bounding box center [128, 144] width 21 height 5
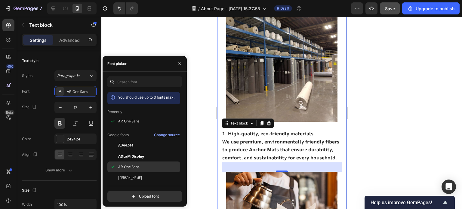
click at [124, 165] on span "AR One Sans" at bounding box center [128, 166] width 21 height 5
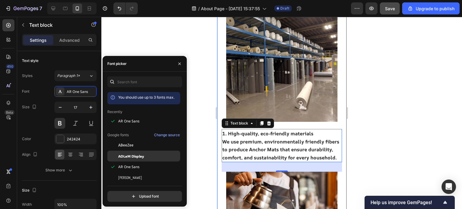
click at [126, 157] on span "ADLaM Display" at bounding box center [131, 155] width 26 height 5
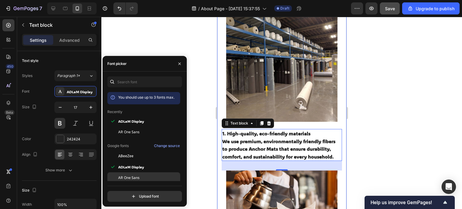
click at [124, 178] on span "AR One Sans" at bounding box center [128, 177] width 21 height 5
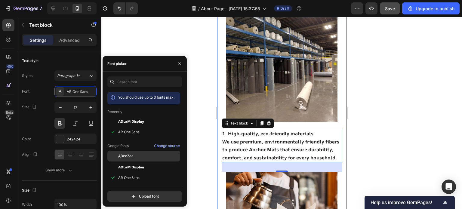
click at [124, 158] on span "ABeeZee" at bounding box center [125, 155] width 15 height 5
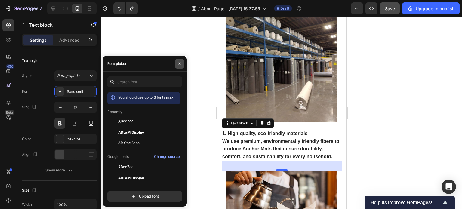
click at [180, 63] on icon "button" at bounding box center [179, 64] width 2 height 2
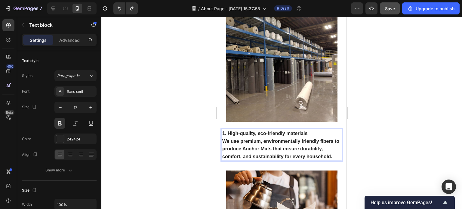
click at [382, 159] on div at bounding box center [281, 113] width 361 height 192
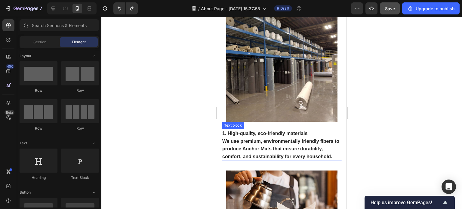
click at [317, 157] on span "We use premium, environmentally friendly fibers to produce Anchor Mats that ens…" at bounding box center [280, 149] width 117 height 20
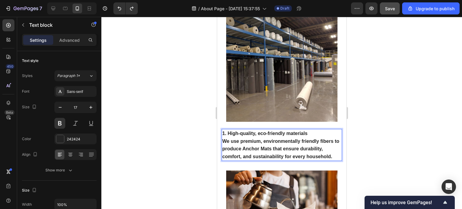
click at [333, 157] on p "1. High-quality, eco-friendly materials We use premium, environmentally friendl…" at bounding box center [281, 145] width 119 height 31
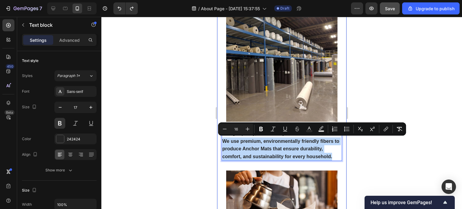
drag, startPoint x: 333, startPoint y: 156, endPoint x: 221, endPoint y: 143, distance: 112.8
click at [221, 143] on div "Our Coffee Heading Everything is roasted in-house and to-order. We never have o…" at bounding box center [281, 192] width 129 height 643
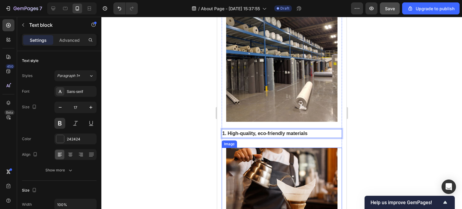
click at [407, 133] on div at bounding box center [281, 113] width 361 height 192
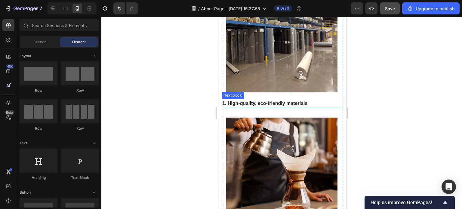
scroll to position [602, 0]
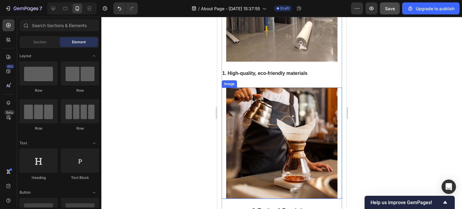
click at [265, 137] on img at bounding box center [281, 143] width 111 height 111
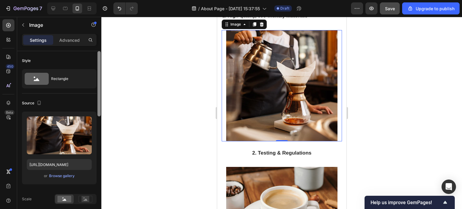
scroll to position [662, 0]
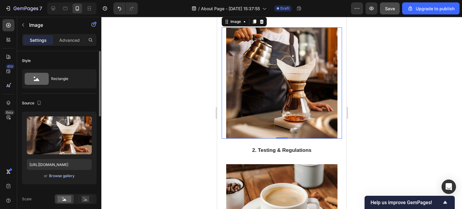
click at [68, 174] on div "Browse gallery" at bounding box center [62, 175] width 26 height 5
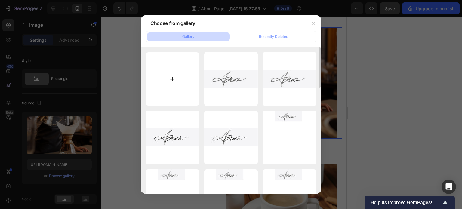
click at [174, 76] on input "file" at bounding box center [173, 79] width 54 height 54
type input "C:\fakepath\Sellers-Carpet-Tile-Coating-Line_website.jpg"
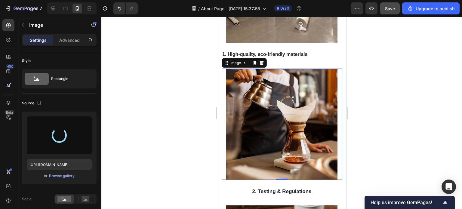
scroll to position [602, 0]
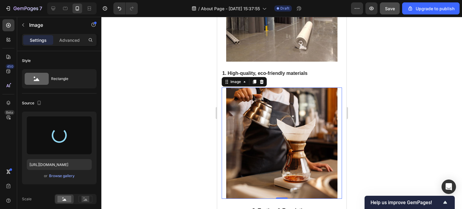
type input "https://cdn.shopify.com/s/files/1/0928/0408/8175/files/gempages_581590334857806…"
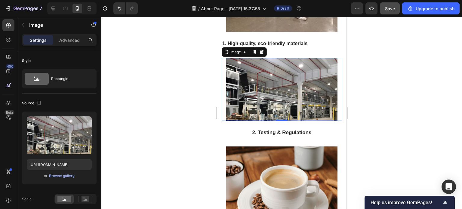
scroll to position [632, 0]
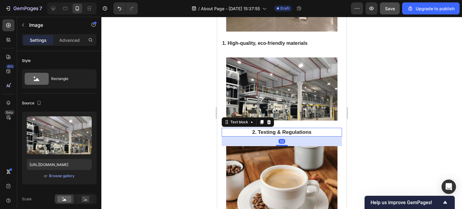
click at [283, 131] on p "2. Testing & Regulations" at bounding box center [281, 133] width 119 height 8
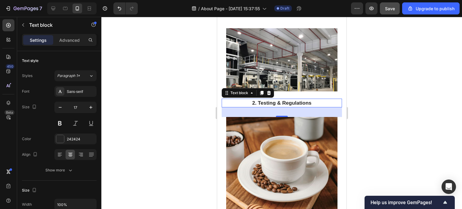
scroll to position [662, 0]
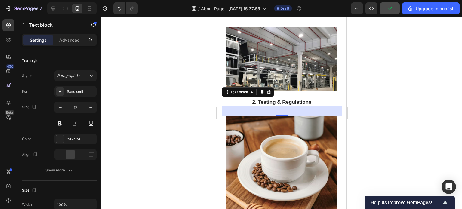
click at [292, 102] on p "2. Testing & Regulations" at bounding box center [281, 102] width 119 height 8
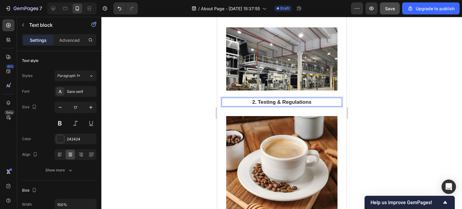
click at [299, 101] on p "2. Testing & Regulations" at bounding box center [281, 102] width 119 height 8
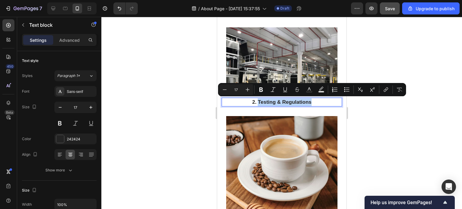
drag, startPoint x: 311, startPoint y: 101, endPoint x: 256, endPoint y: 101, distance: 55.1
click at [256, 101] on p "2. Testing & Regulations" at bounding box center [281, 102] width 119 height 8
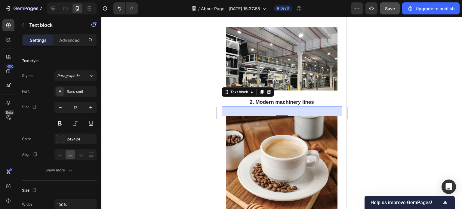
click at [371, 154] on div at bounding box center [281, 113] width 361 height 192
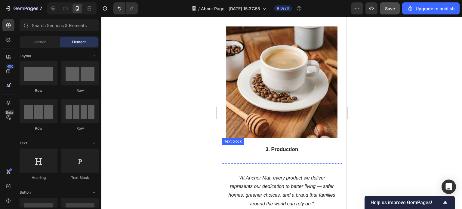
scroll to position [752, 0]
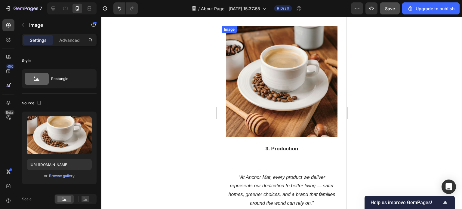
click at [284, 107] on img at bounding box center [281, 81] width 111 height 111
click at [57, 177] on div "Browse gallery" at bounding box center [62, 175] width 26 height 5
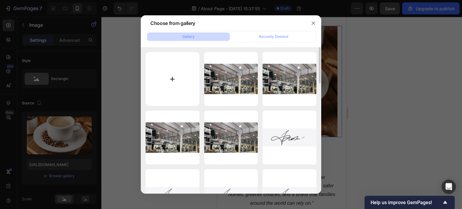
click at [173, 77] on input "file" at bounding box center [173, 79] width 54 height 54
type input "C:\fakepath\u288_div.jpeg"
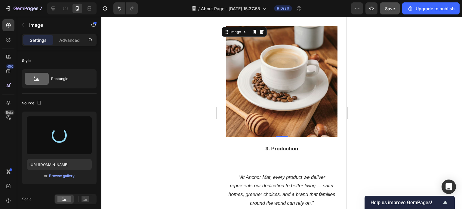
type input "https://cdn.shopify.com/s/files/1/0928/0408/8175/files/gempages_581590334857806…"
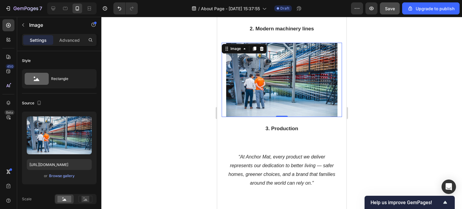
scroll to position [722, 0]
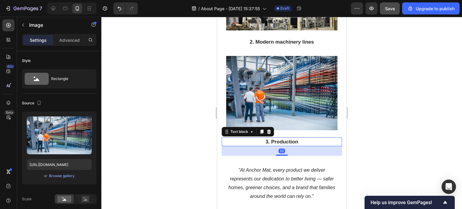
click at [293, 145] on p "3. Production" at bounding box center [281, 142] width 119 height 8
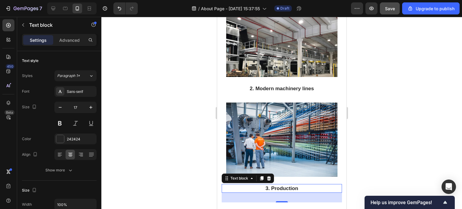
scroll to position [632, 0]
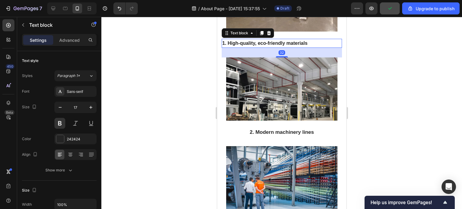
click at [274, 41] on strong "1. High-quality, eco-friendly materials" at bounding box center [264, 43] width 85 height 5
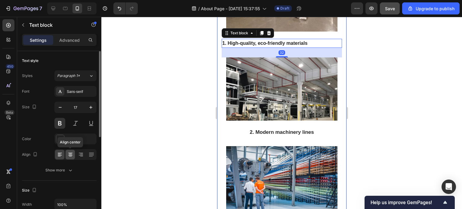
click at [68, 156] on icon at bounding box center [70, 155] width 6 height 6
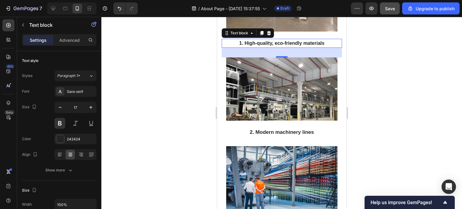
click at [398, 120] on div at bounding box center [281, 113] width 361 height 192
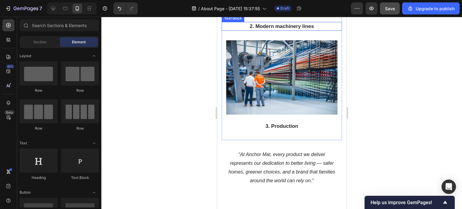
scroll to position [752, 0]
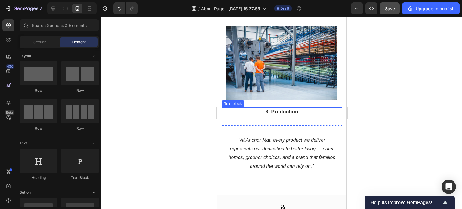
click at [286, 111] on p "3. Production" at bounding box center [281, 112] width 119 height 8
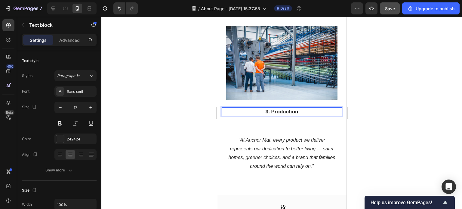
click at [298, 112] on p "3. Production" at bounding box center [281, 112] width 119 height 8
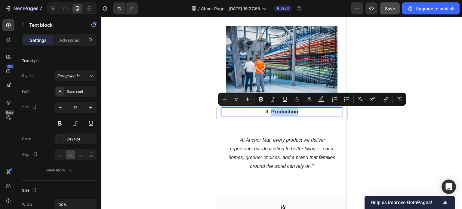
drag, startPoint x: 298, startPoint y: 111, endPoint x: 270, endPoint y: 111, distance: 27.7
click at [270, 111] on p "3. Production" at bounding box center [281, 112] width 119 height 8
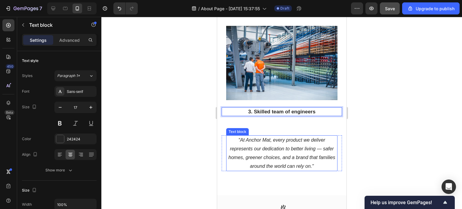
click at [291, 143] on p "“At Anchor Mat, every product we deliver represents our dedication to better li…" at bounding box center [282, 153] width 110 height 35
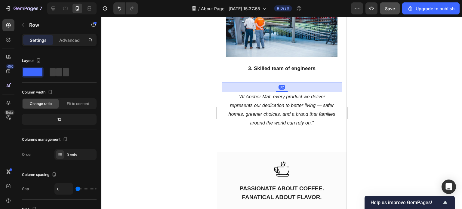
scroll to position [813, 0]
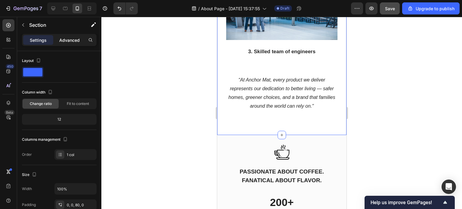
click at [64, 38] on p "Advanced" at bounding box center [69, 40] width 20 height 6
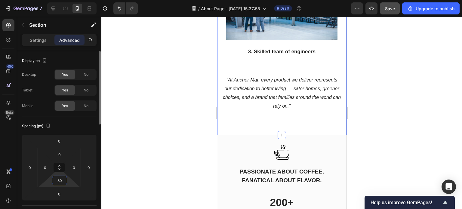
click at [62, 179] on input "80" at bounding box center [60, 180] width 12 height 9
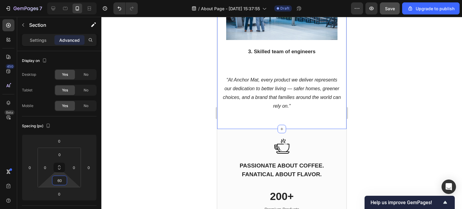
type input "6"
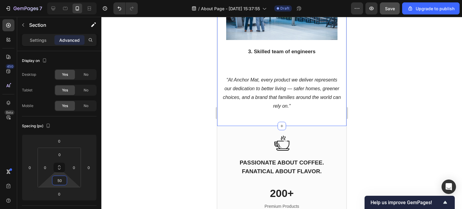
type input "50"
click at [407, 155] on div at bounding box center [281, 113] width 361 height 192
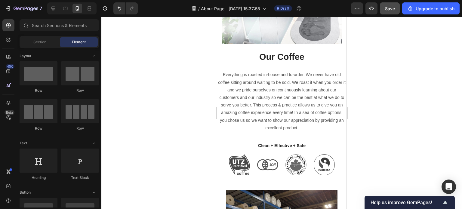
scroll to position [361, 0]
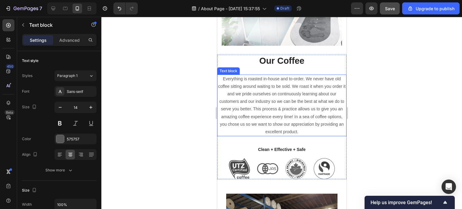
click at [271, 106] on p "Everything is roasted in-house and to-order. We never have old coffee sitting a…" at bounding box center [282, 105] width 128 height 61
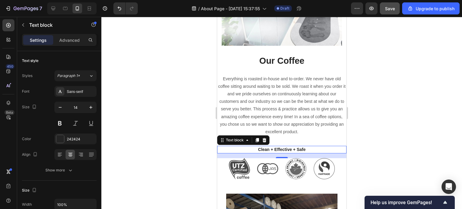
click at [270, 147] on p "Clean + Effective + Safe" at bounding box center [282, 150] width 128 height 6
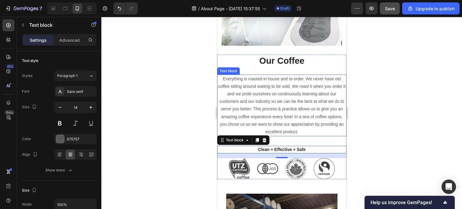
click at [282, 122] on p "Everything is roasted in-house and to-order. We never have old coffee sitting a…" at bounding box center [282, 105] width 128 height 61
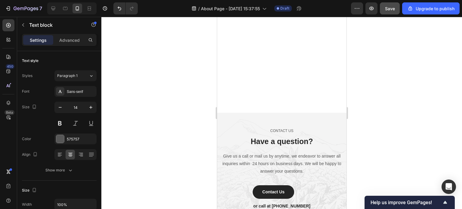
scroll to position [1655, 0]
